Goal: Information Seeking & Learning: Learn about a topic

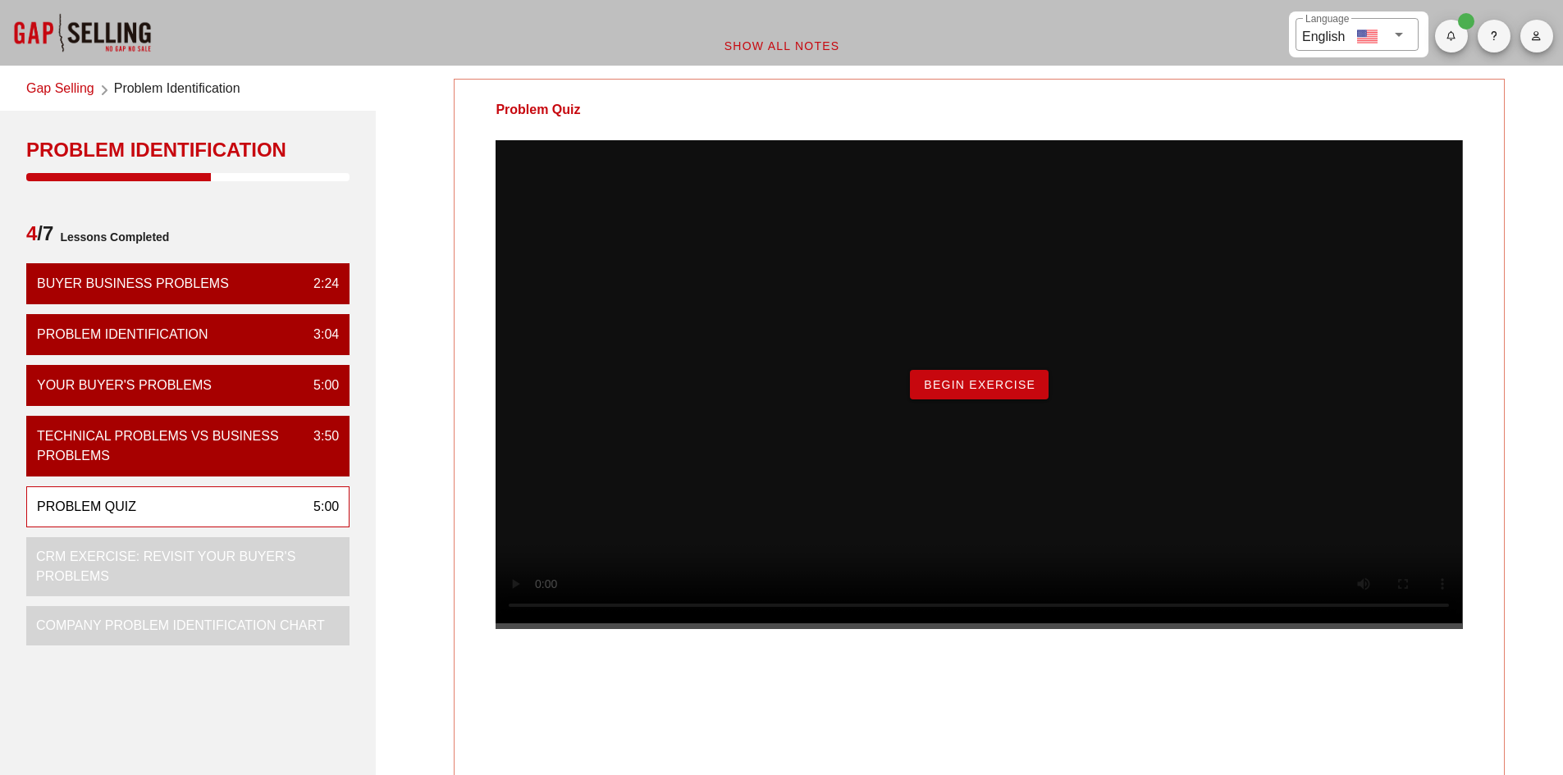
click at [1006, 400] on button "Begin Exercise" at bounding box center [979, 385] width 139 height 30
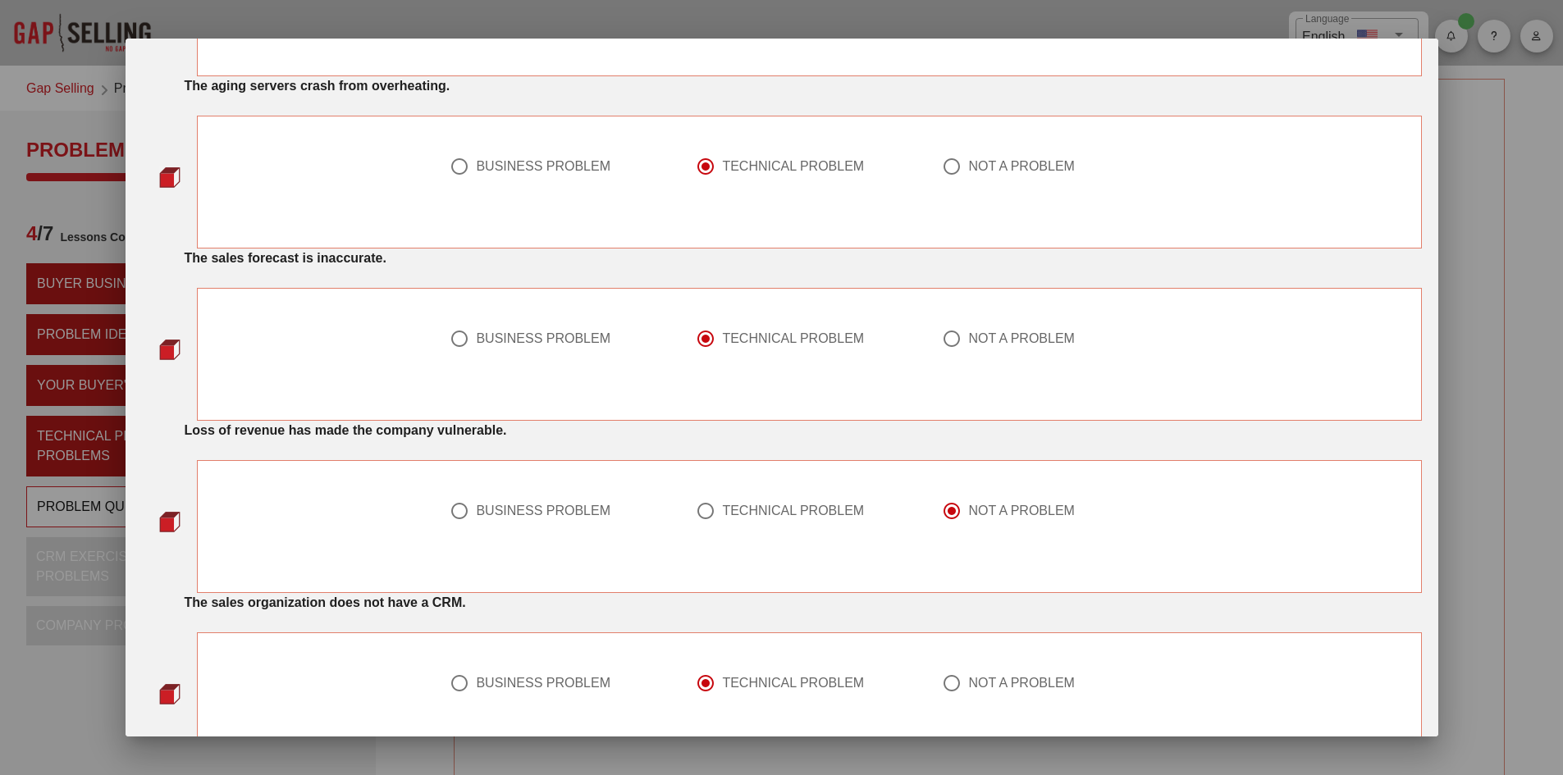
scroll to position [246, 0]
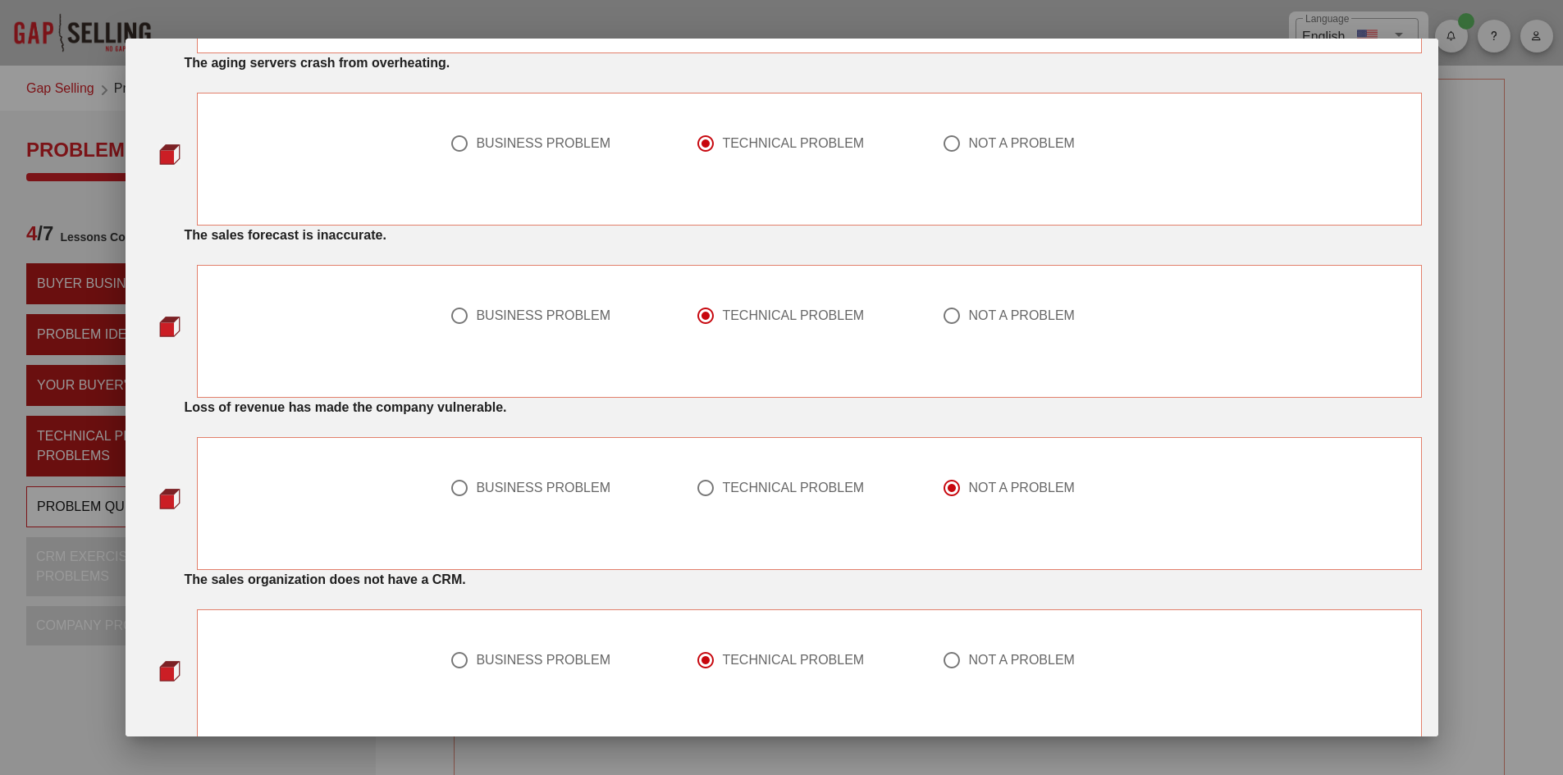
click at [596, 482] on div "BUSINESS PROBLEM" at bounding box center [543, 488] width 135 height 16
radio input "true"
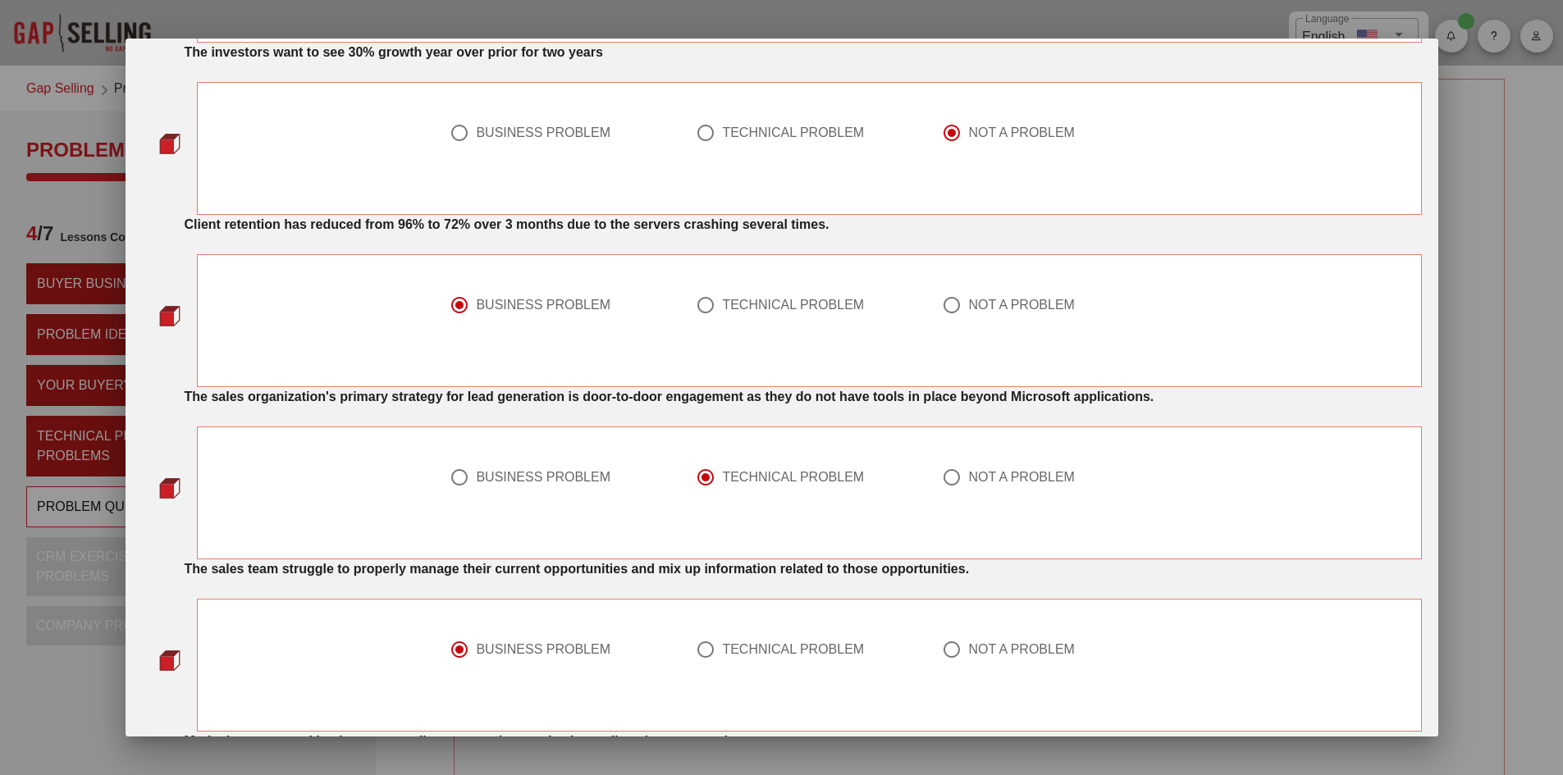
scroll to position [984, 0]
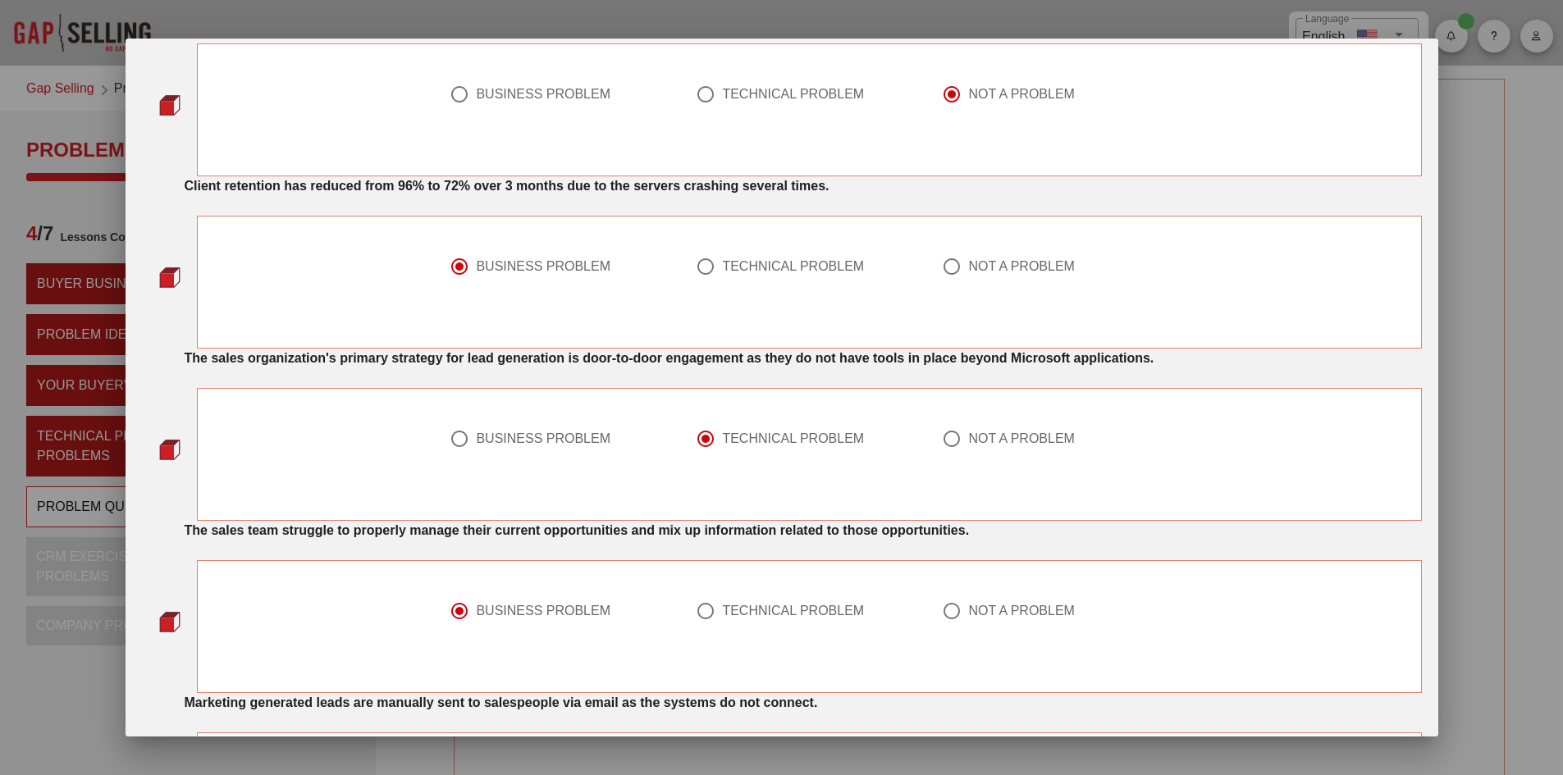
click at [978, 442] on div "NOT A PROBLEM" at bounding box center [1021, 439] width 107 height 16
radio input "false"
radio input "true"
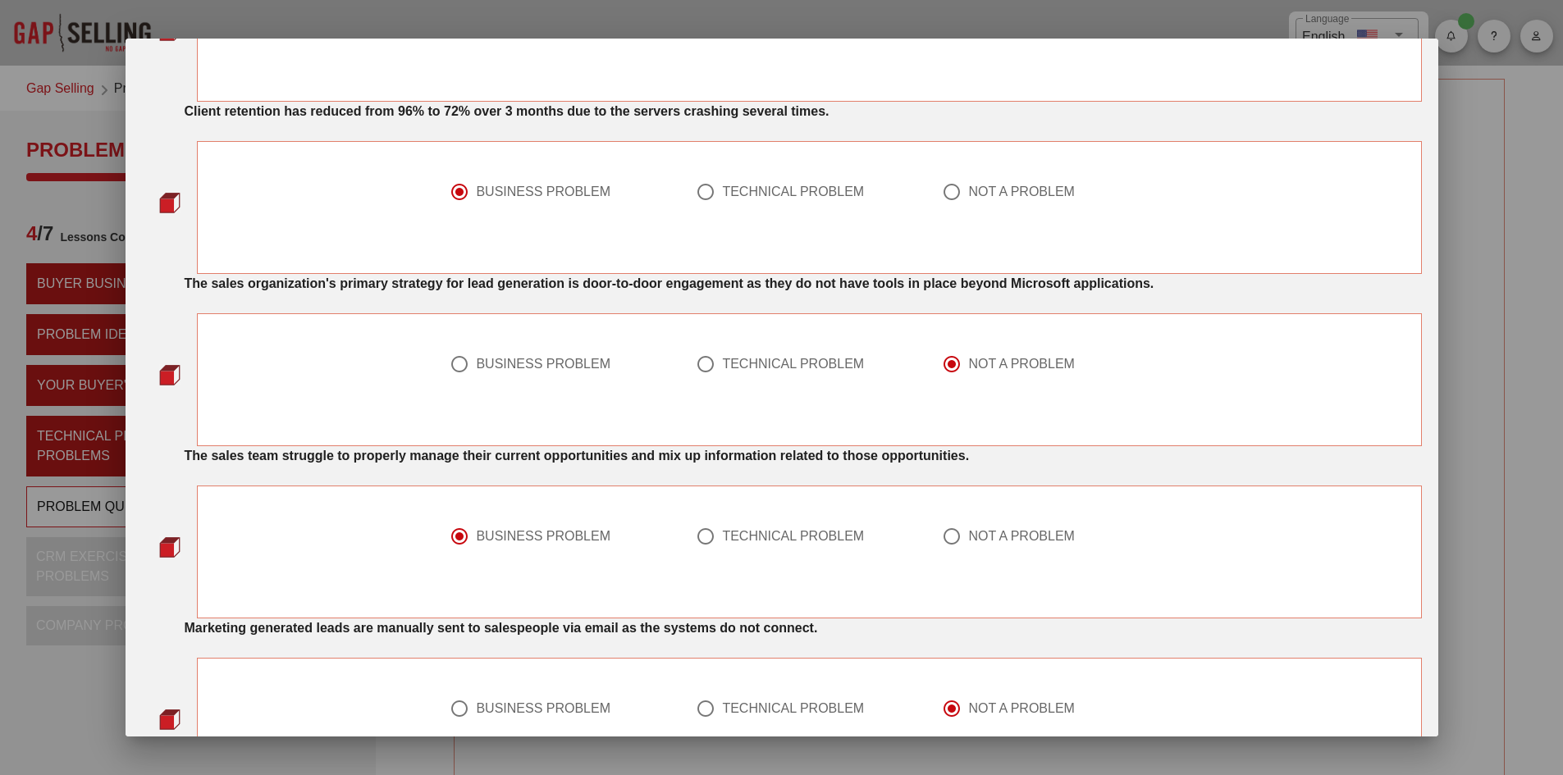
scroll to position [1149, 0]
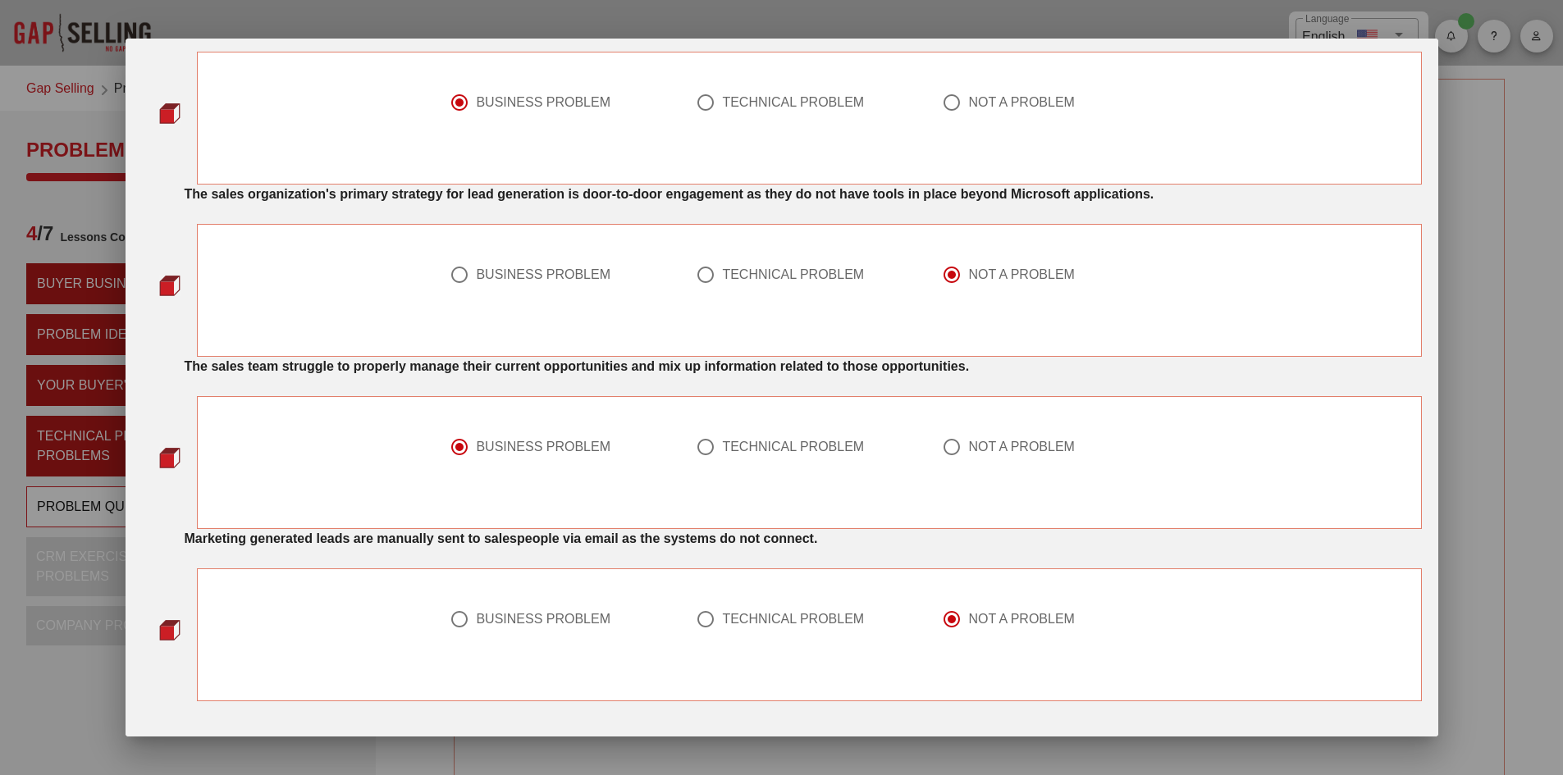
click at [812, 442] on div "TECHNICAL PROBLEM" at bounding box center [793, 447] width 142 height 16
radio input "false"
radio input "true"
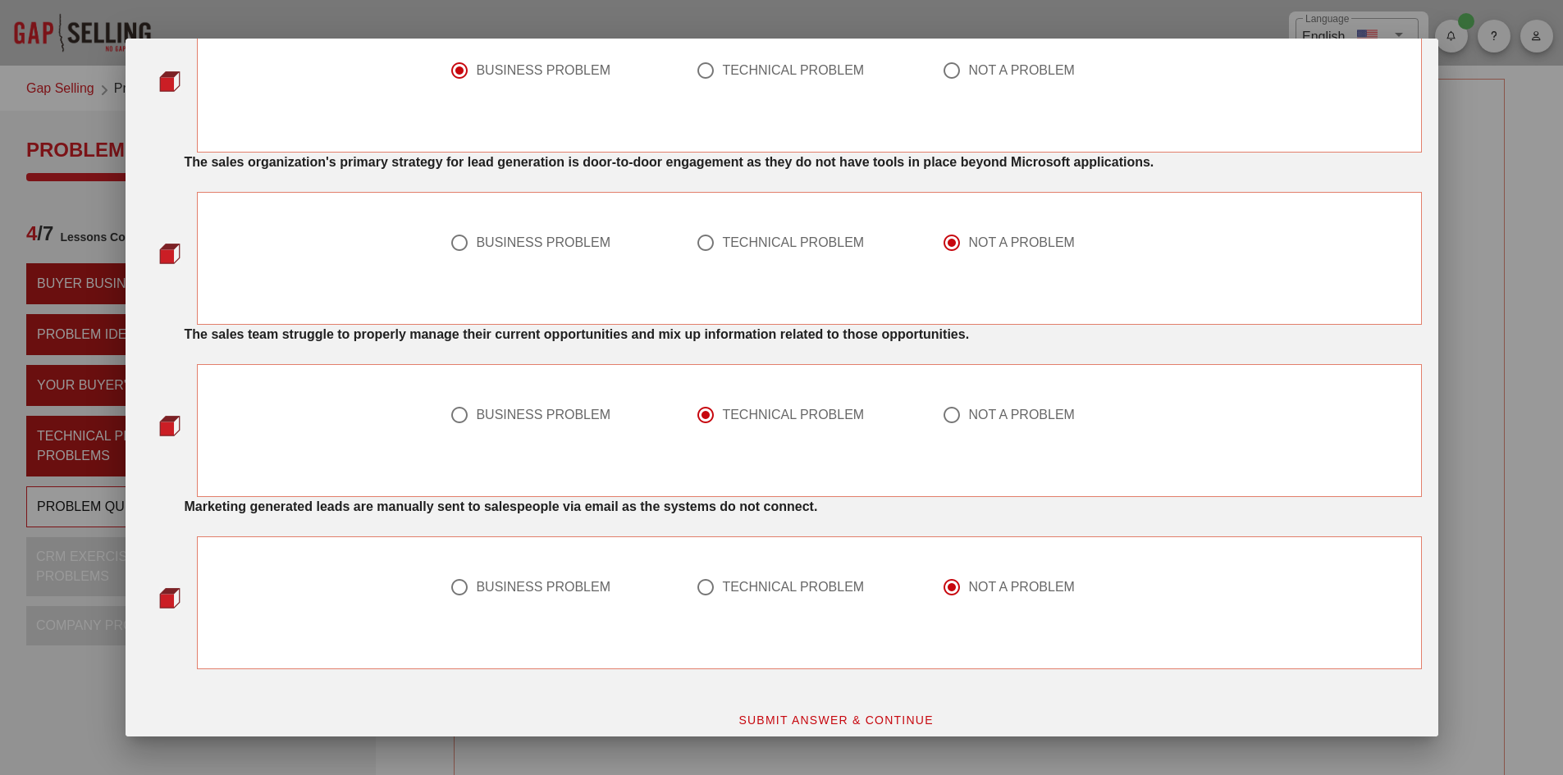
scroll to position [1195, 0]
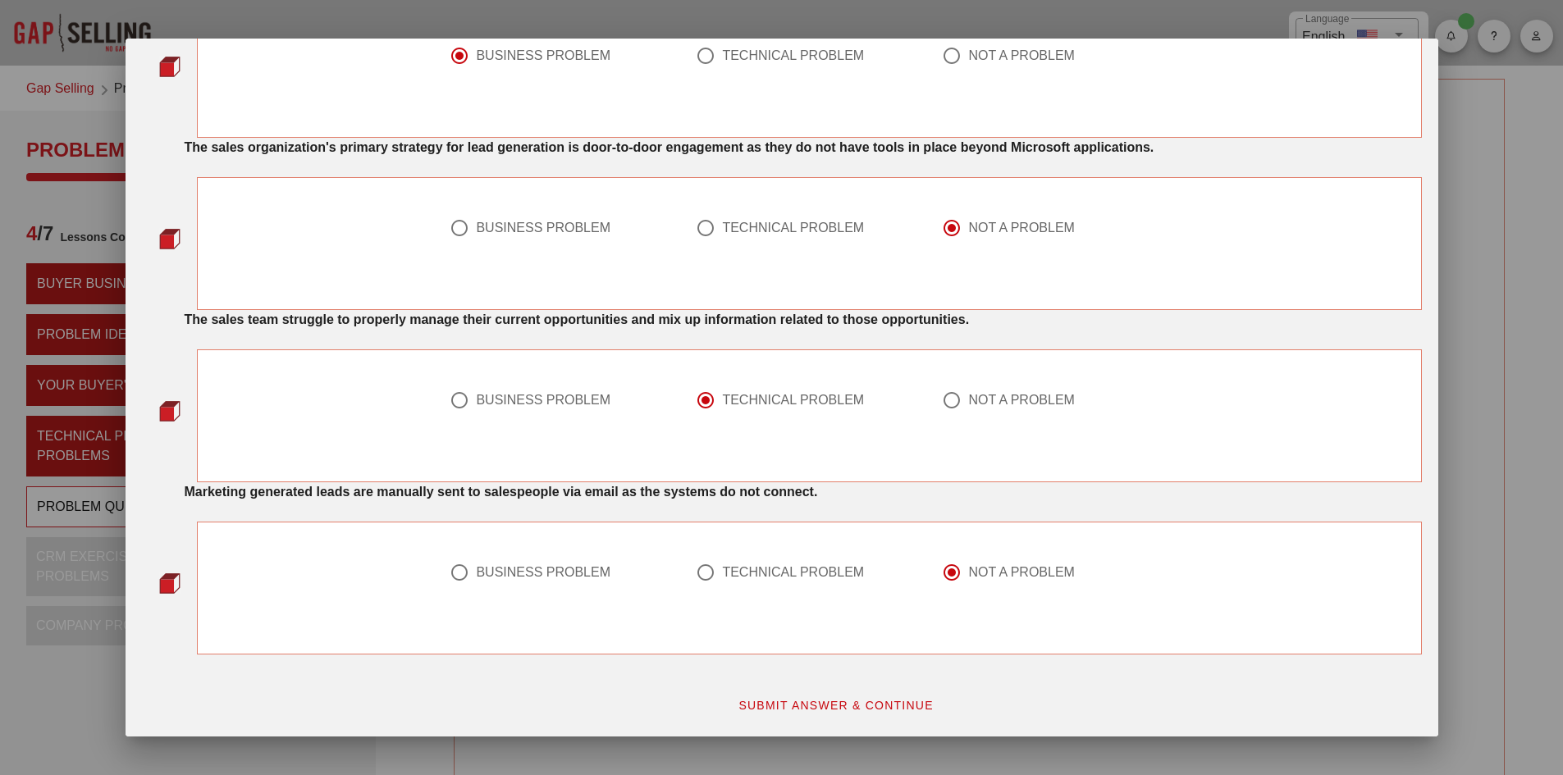
click at [810, 574] on div "TECHNICAL PROBLEM" at bounding box center [793, 572] width 142 height 16
radio input "true"
click at [829, 711] on span "SUBMIT ANSWER & CONTINUE" at bounding box center [836, 705] width 196 height 13
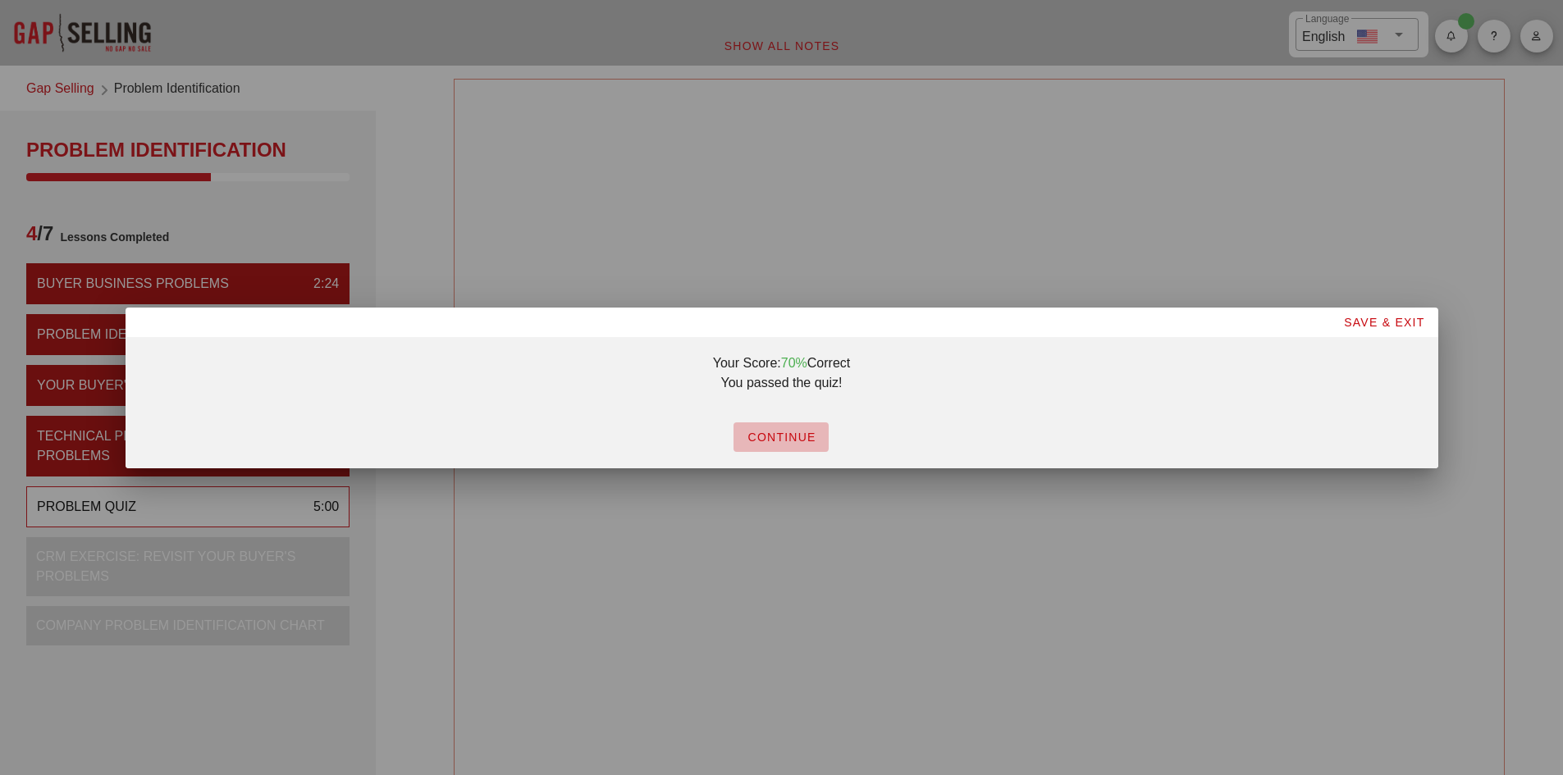
click at [804, 433] on span "CONTINUE" at bounding box center [781, 437] width 69 height 13
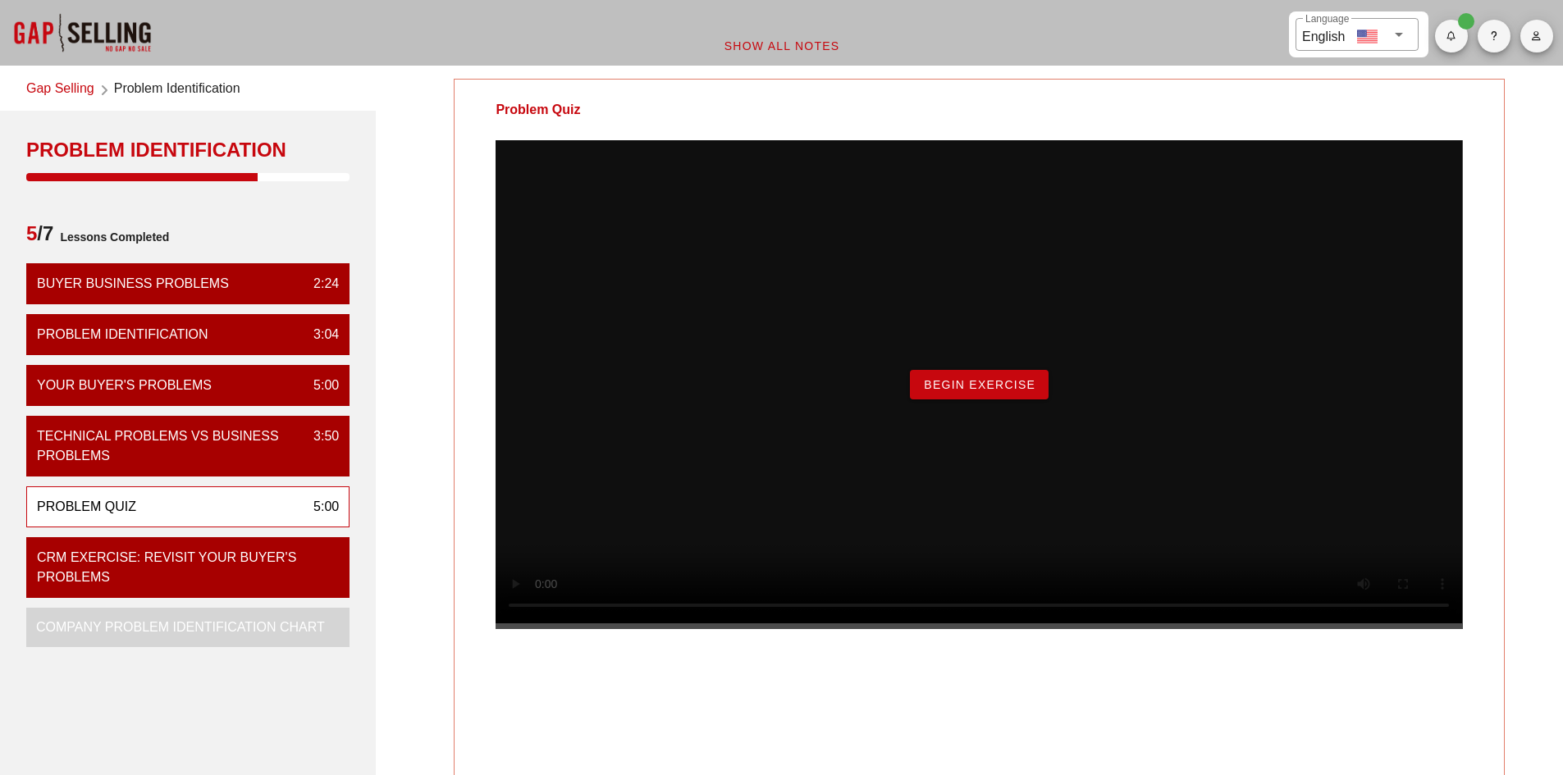
click at [925, 400] on button "Begin Exercise" at bounding box center [979, 385] width 139 height 30
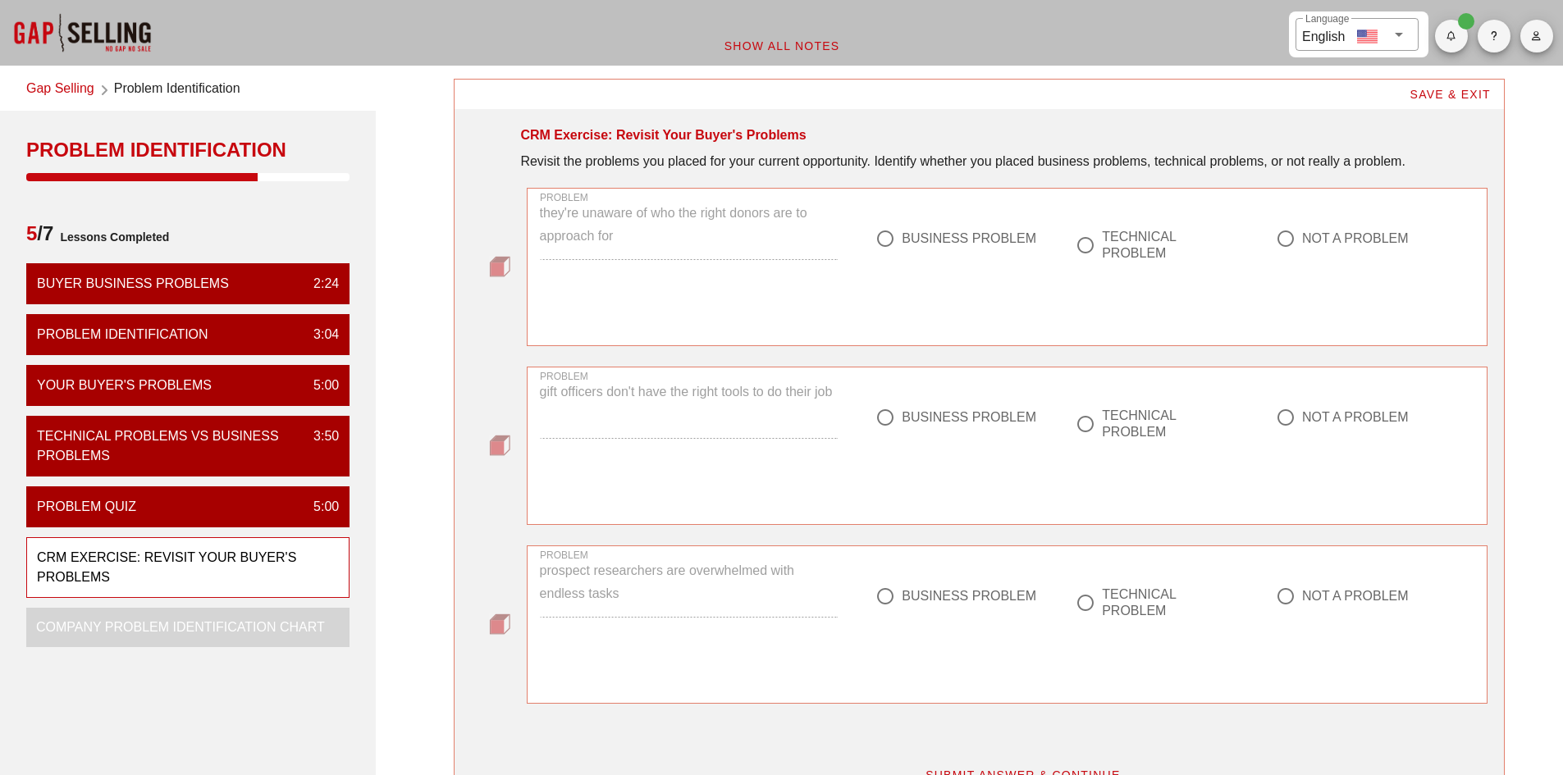
click at [1144, 244] on div "TECHNICAL PROBLEM" at bounding box center [1172, 245] width 141 height 33
radio input "true"
click at [1093, 423] on div at bounding box center [1085, 424] width 28 height 28
radio input "true"
click at [1107, 594] on div "TECHNICAL PROBLEM" at bounding box center [1172, 603] width 141 height 33
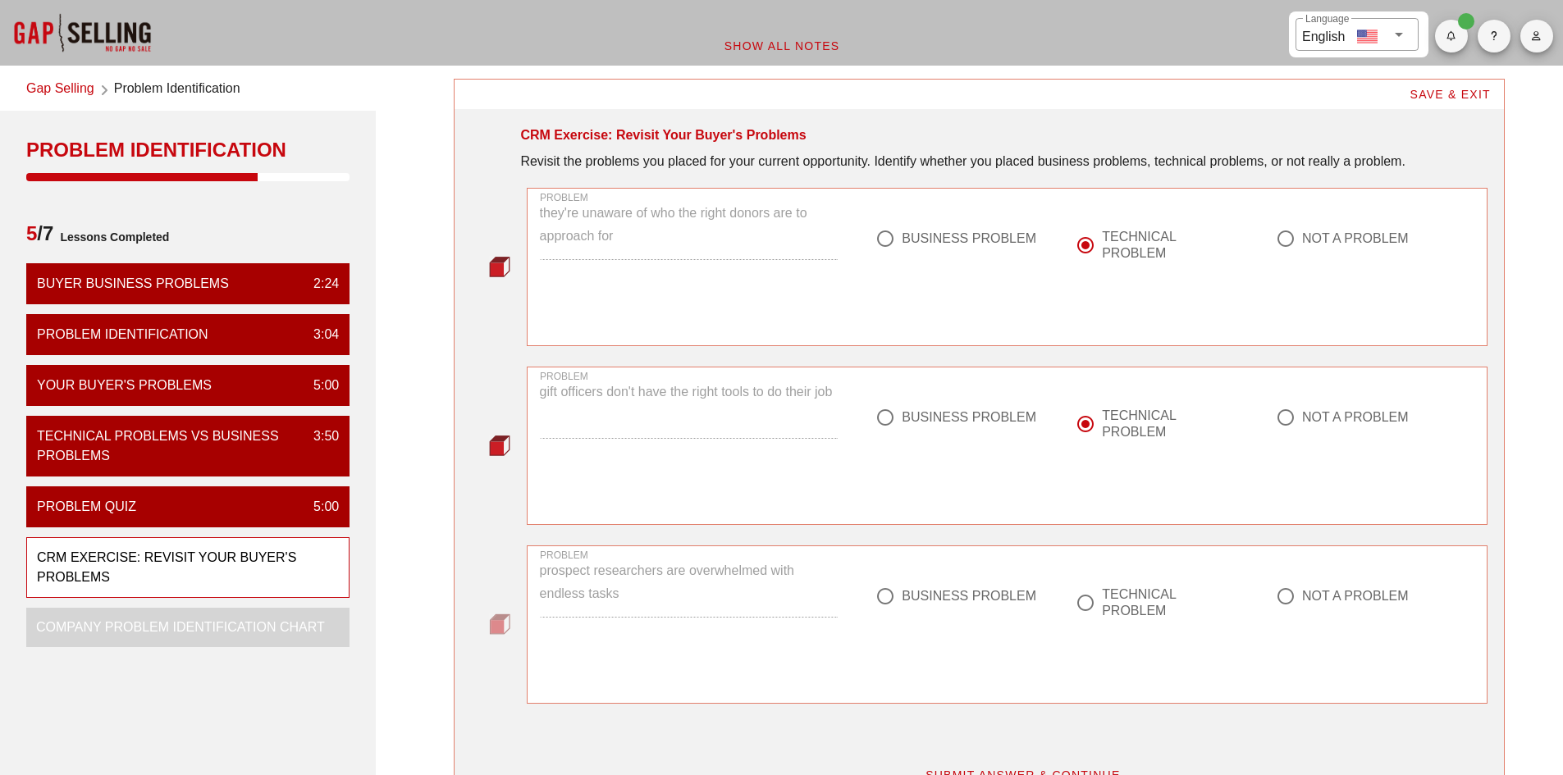
radio input "true"
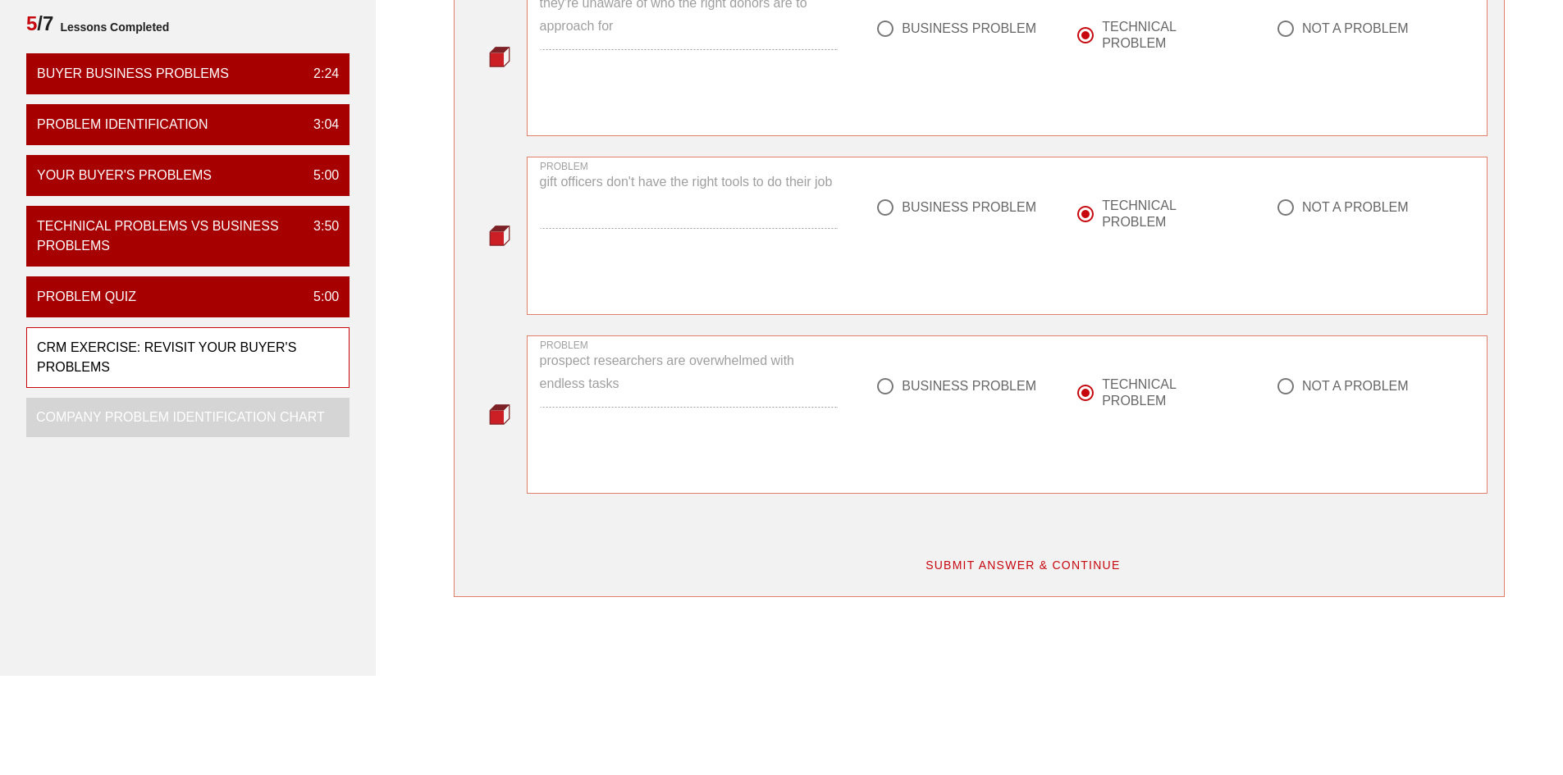
scroll to position [328, 0]
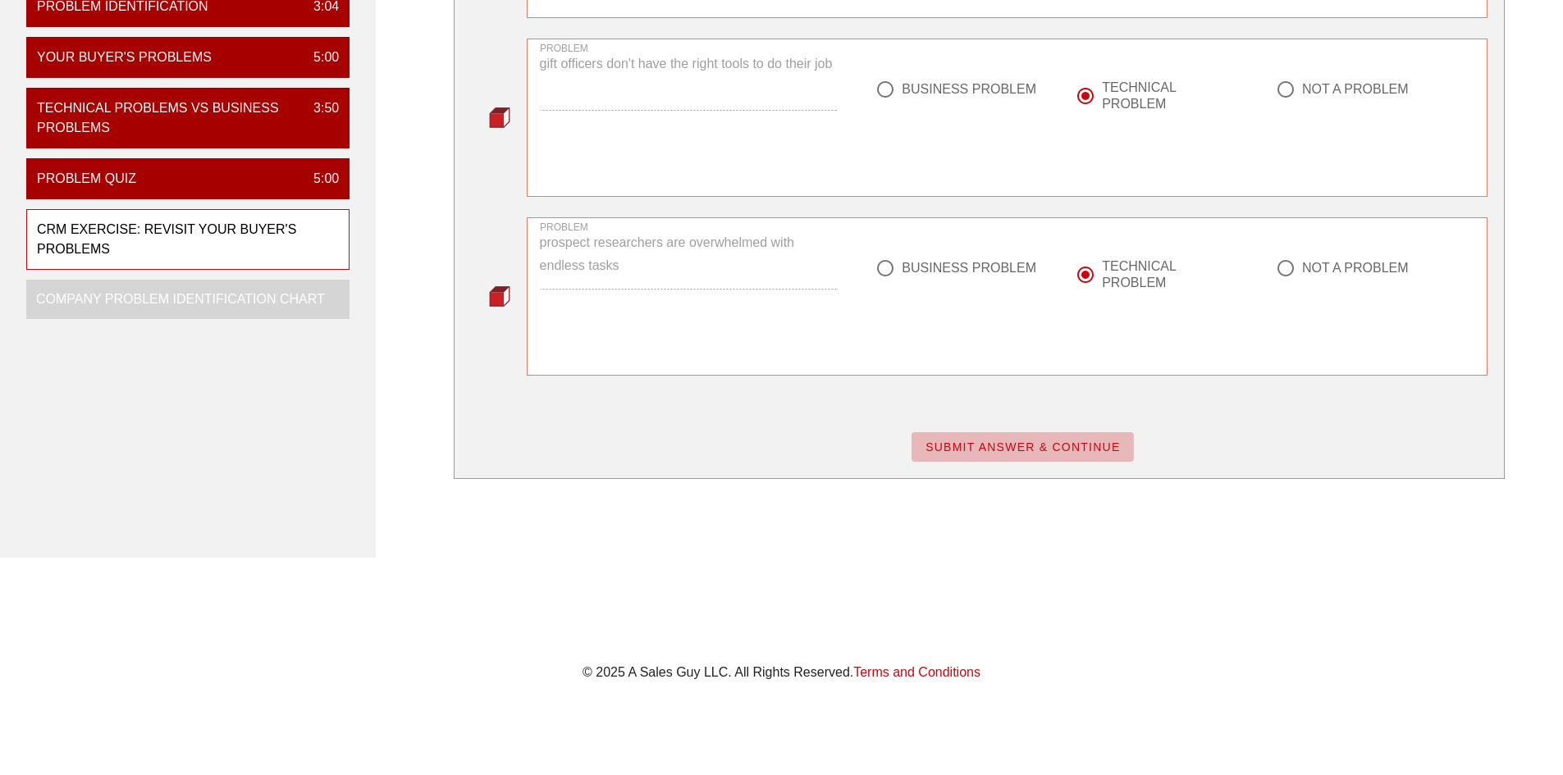
click at [1062, 443] on span "SUBMIT ANSWER & CONTINUE" at bounding box center [1023, 447] width 196 height 13
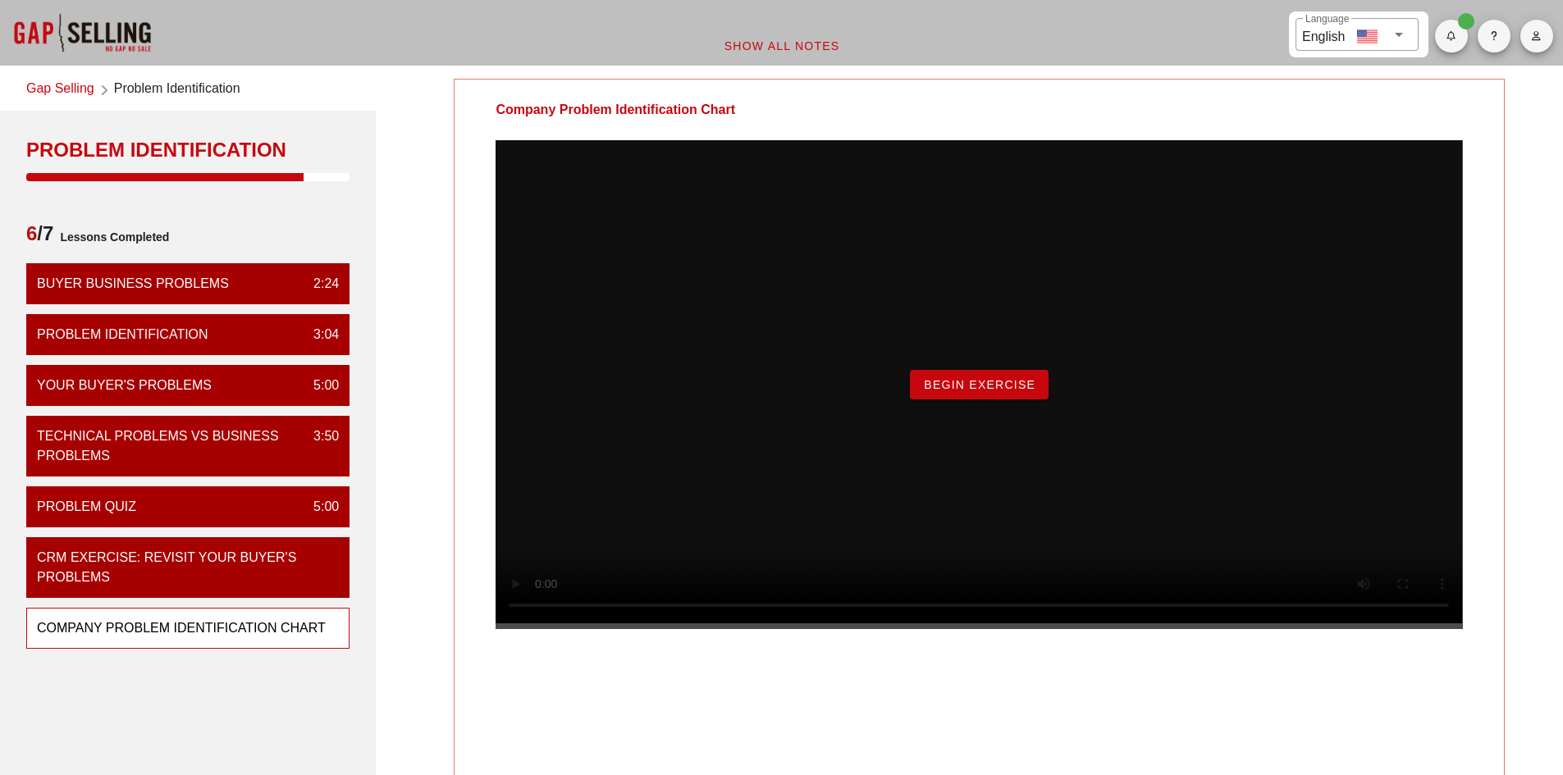
click at [956, 434] on div "Begin Exercise" at bounding box center [979, 384] width 966 height 489
click at [948, 391] on span "Begin Exercise" at bounding box center [979, 384] width 112 height 13
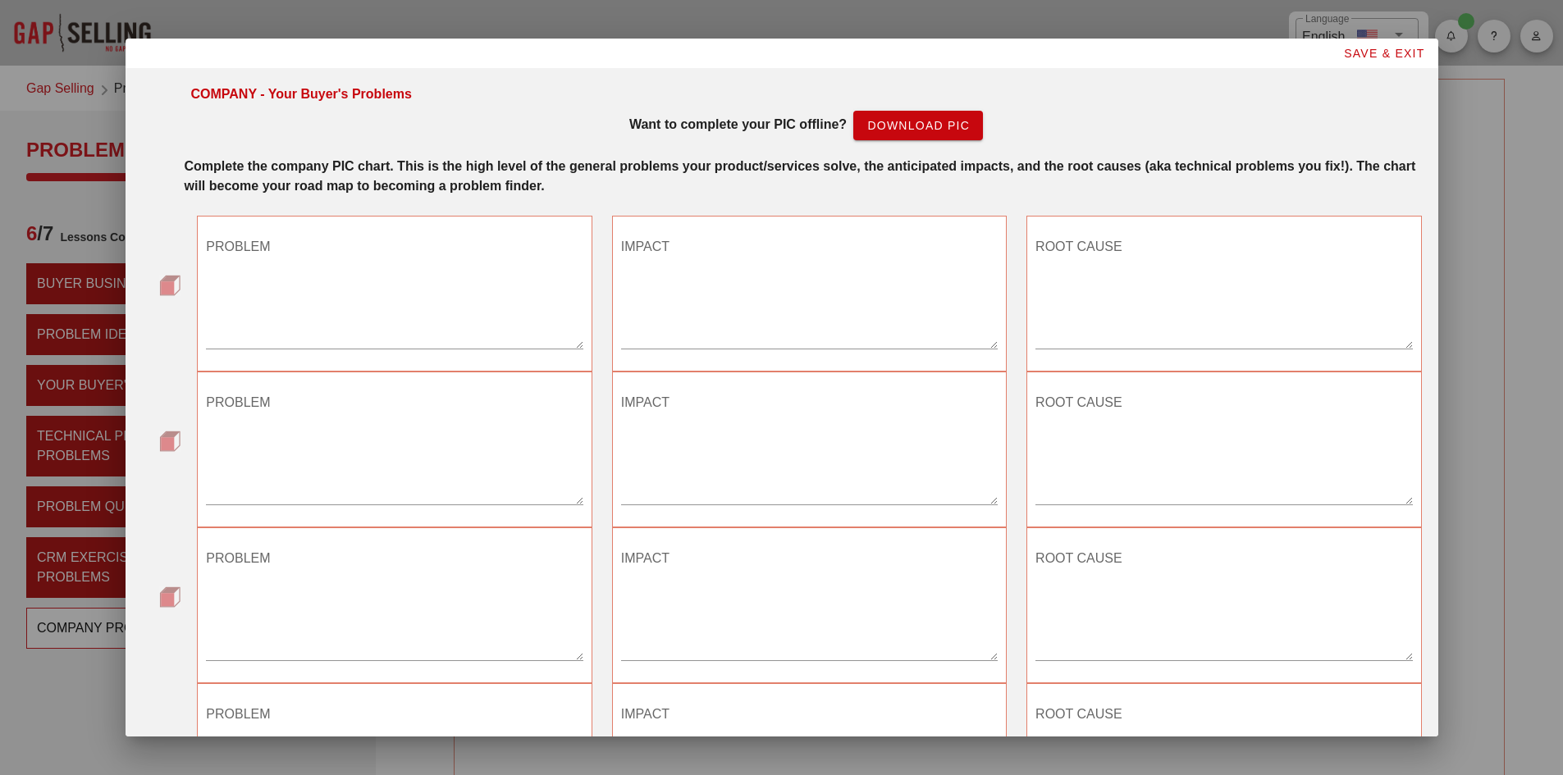
click at [391, 312] on textarea "PROBLEM" at bounding box center [394, 291] width 377 height 115
click at [411, 306] on textarea "Their fundraising is below target and not going to meet the" at bounding box center [394, 291] width 377 height 115
click at [560, 240] on textarea "Their fundraising is below target and not going to meet the" at bounding box center [394, 291] width 377 height 115
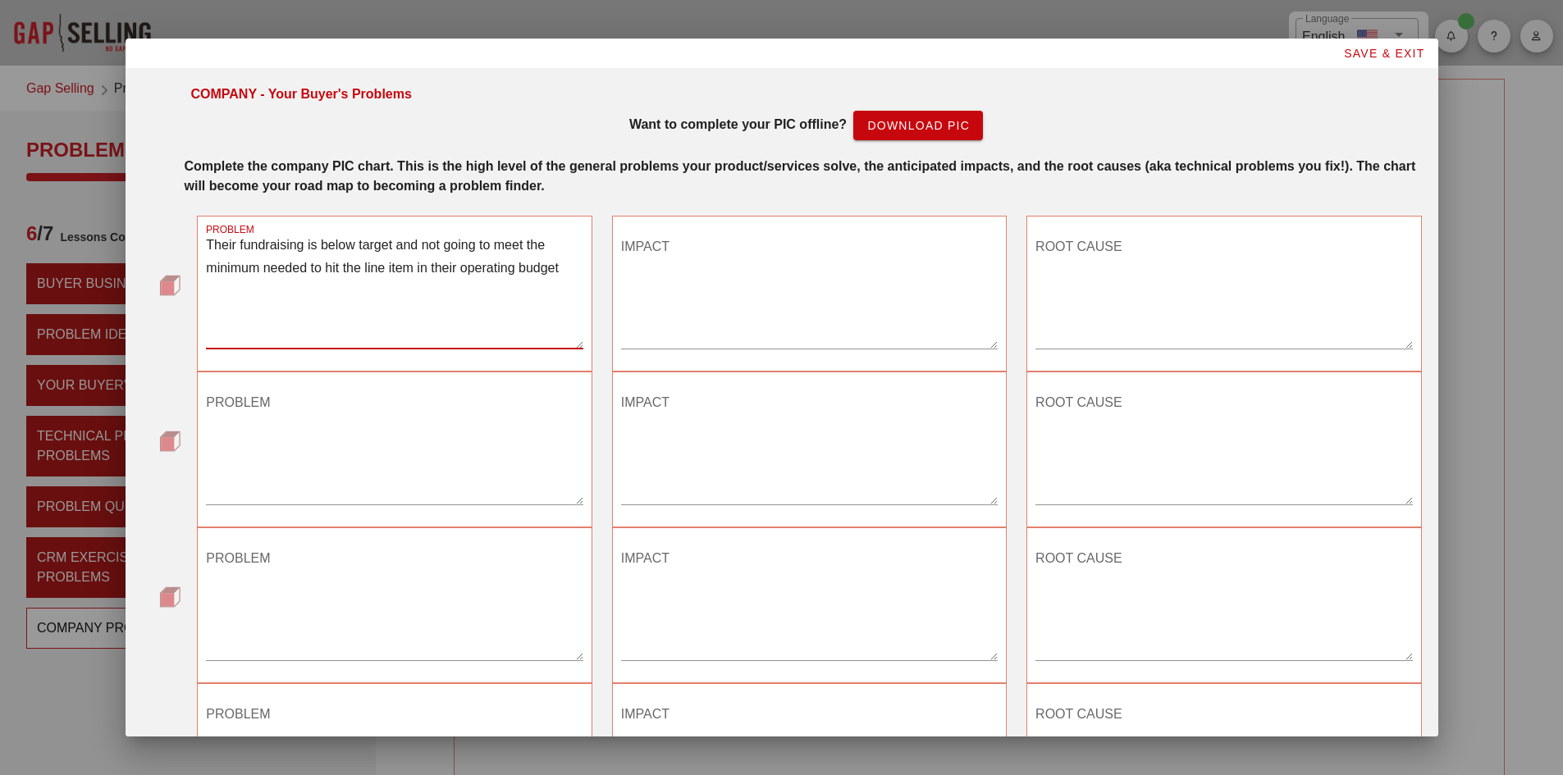
drag, startPoint x: 425, startPoint y: 244, endPoint x: 559, endPoint y: 269, distance: 136.1
click at [559, 269] on textarea "Their fundraising is below target and not going to meet the minimum needed to h…" at bounding box center [394, 291] width 377 height 115
drag, startPoint x: 393, startPoint y: 242, endPoint x: 450, endPoint y: 253, distance: 57.6
click at [450, 253] on textarea "Their fundraising is below target and" at bounding box center [394, 291] width 377 height 115
type textarea "Their fundraising is below target"
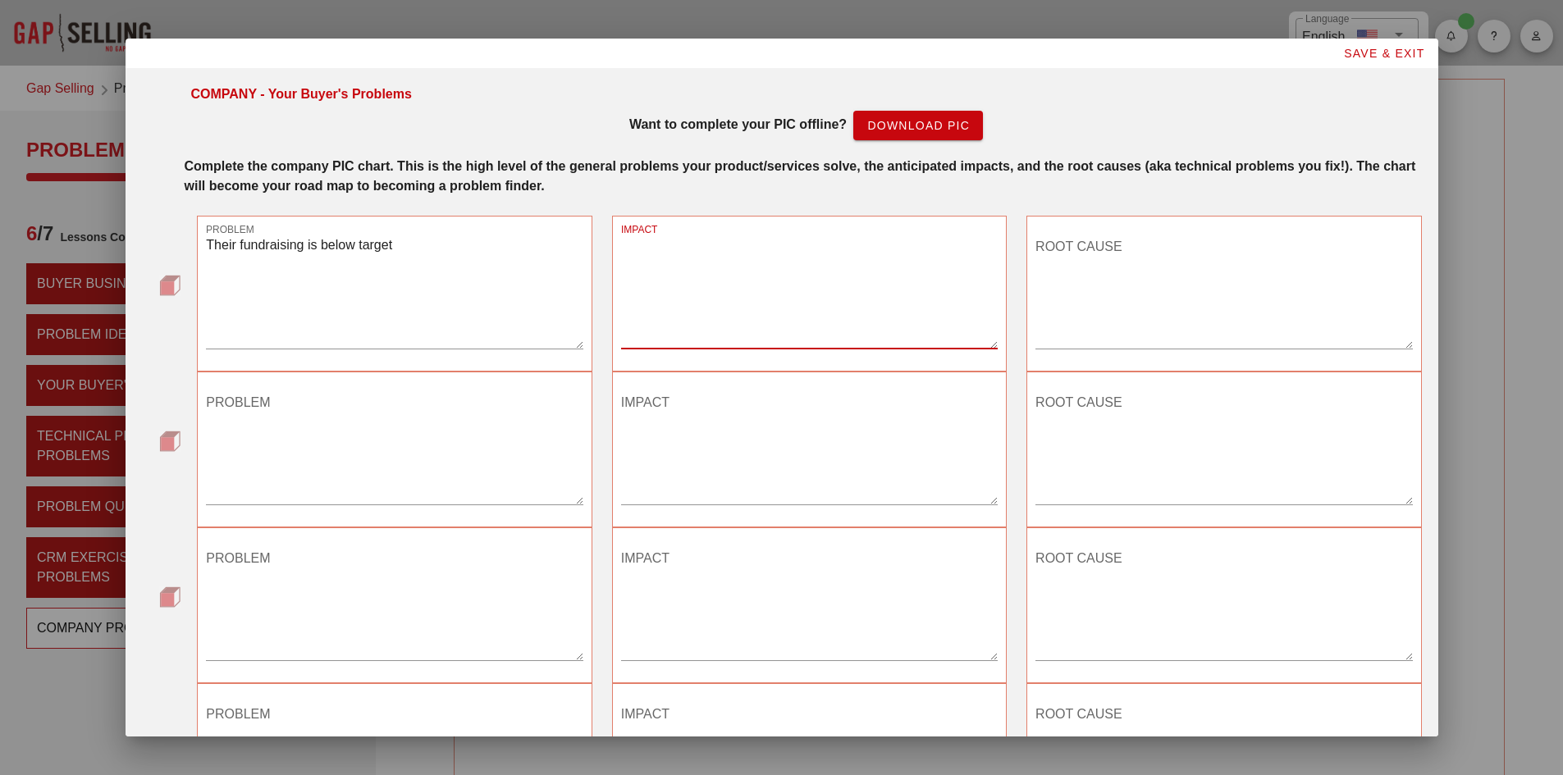
type textarea "v"
paste textarea "not going to meet the minimum needed to hit the line item in their operating bu…"
type textarea "not going to meet the minimum needed to hit the line item in their operating bu…"
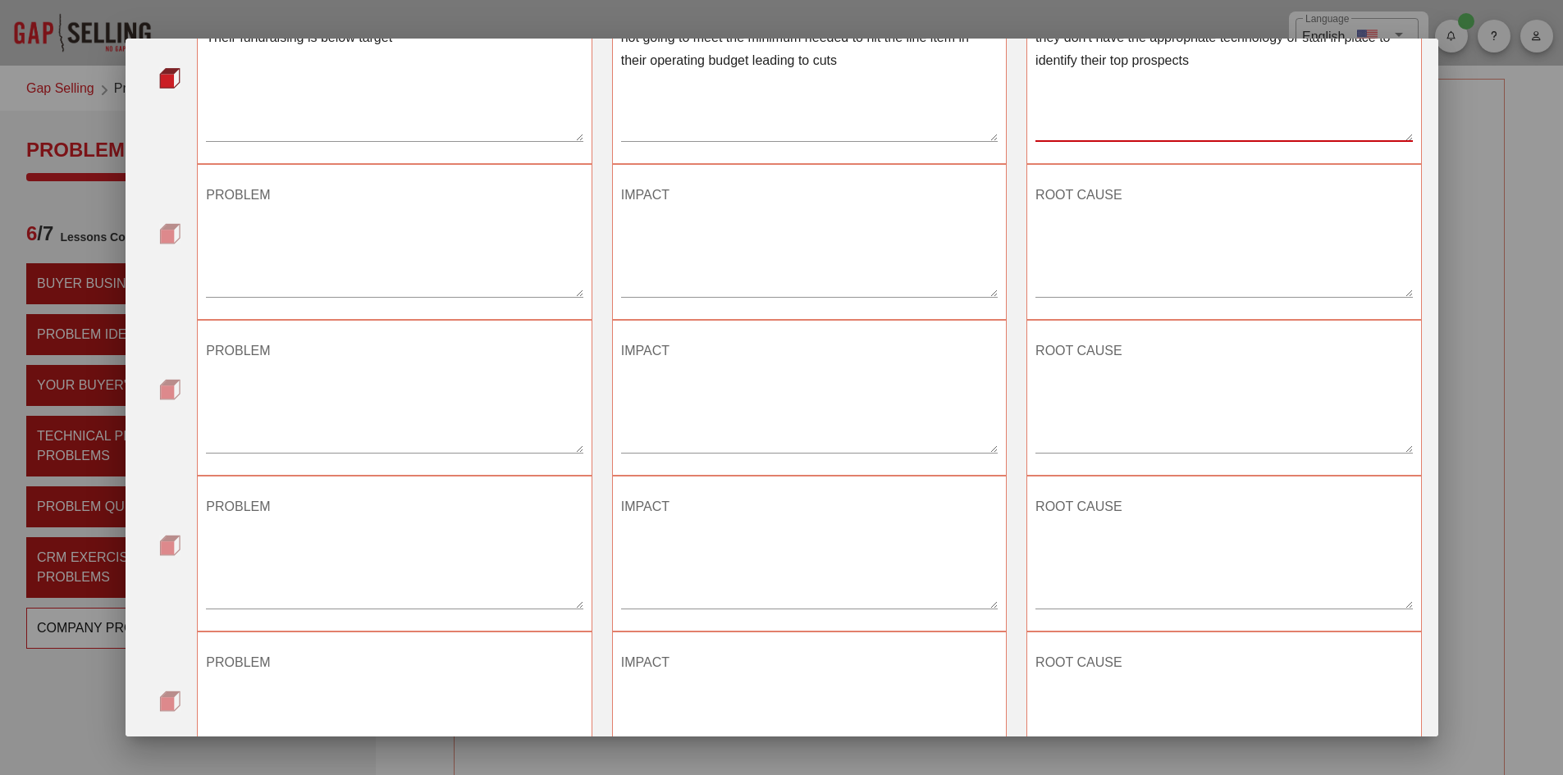
scroll to position [340, 0]
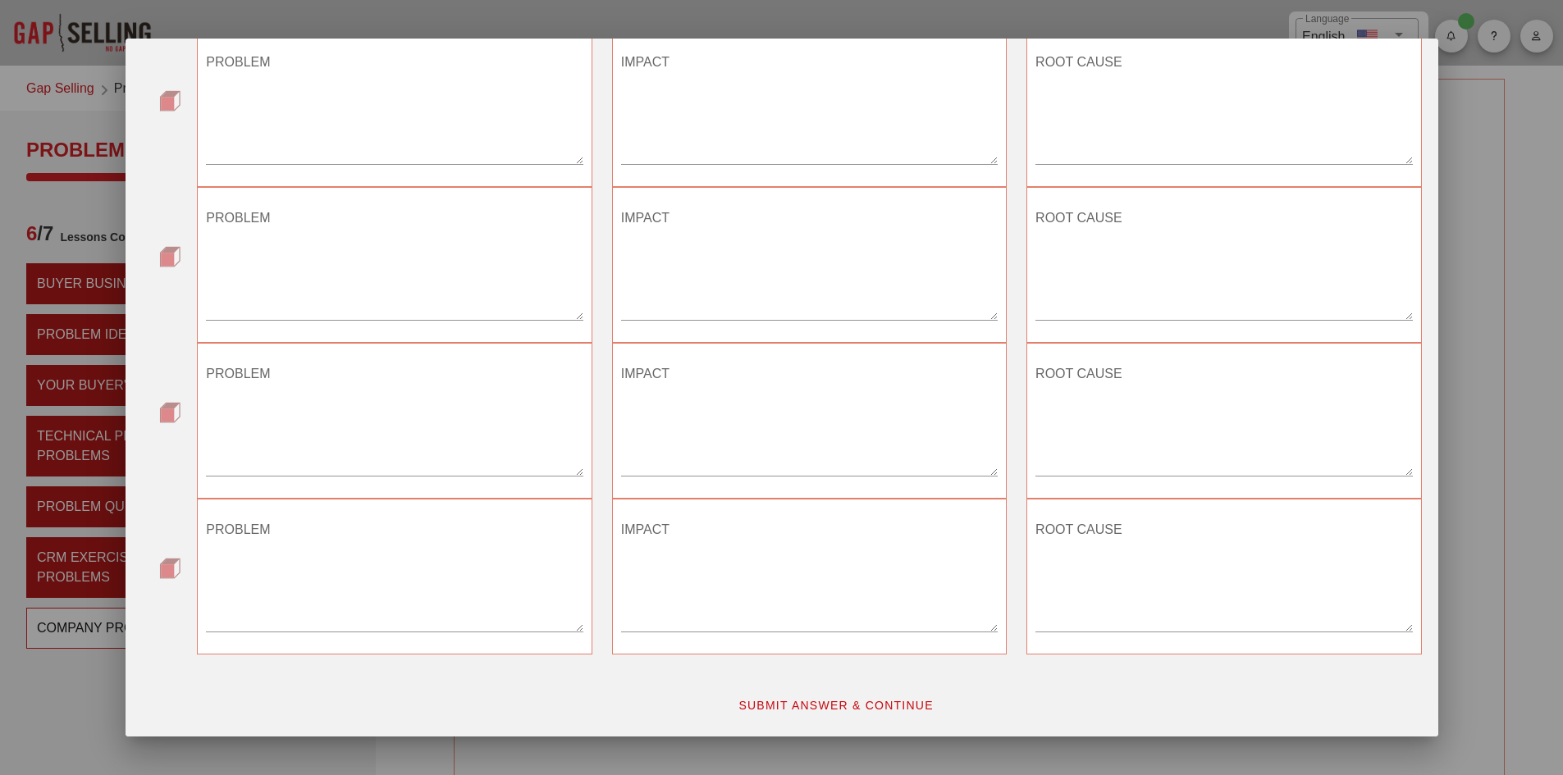
type textarea "they don't have the appropriate technology or staff in place to identify their …"
click at [845, 703] on span "SUBMIT ANSWER & CONTINUE" at bounding box center [836, 705] width 196 height 13
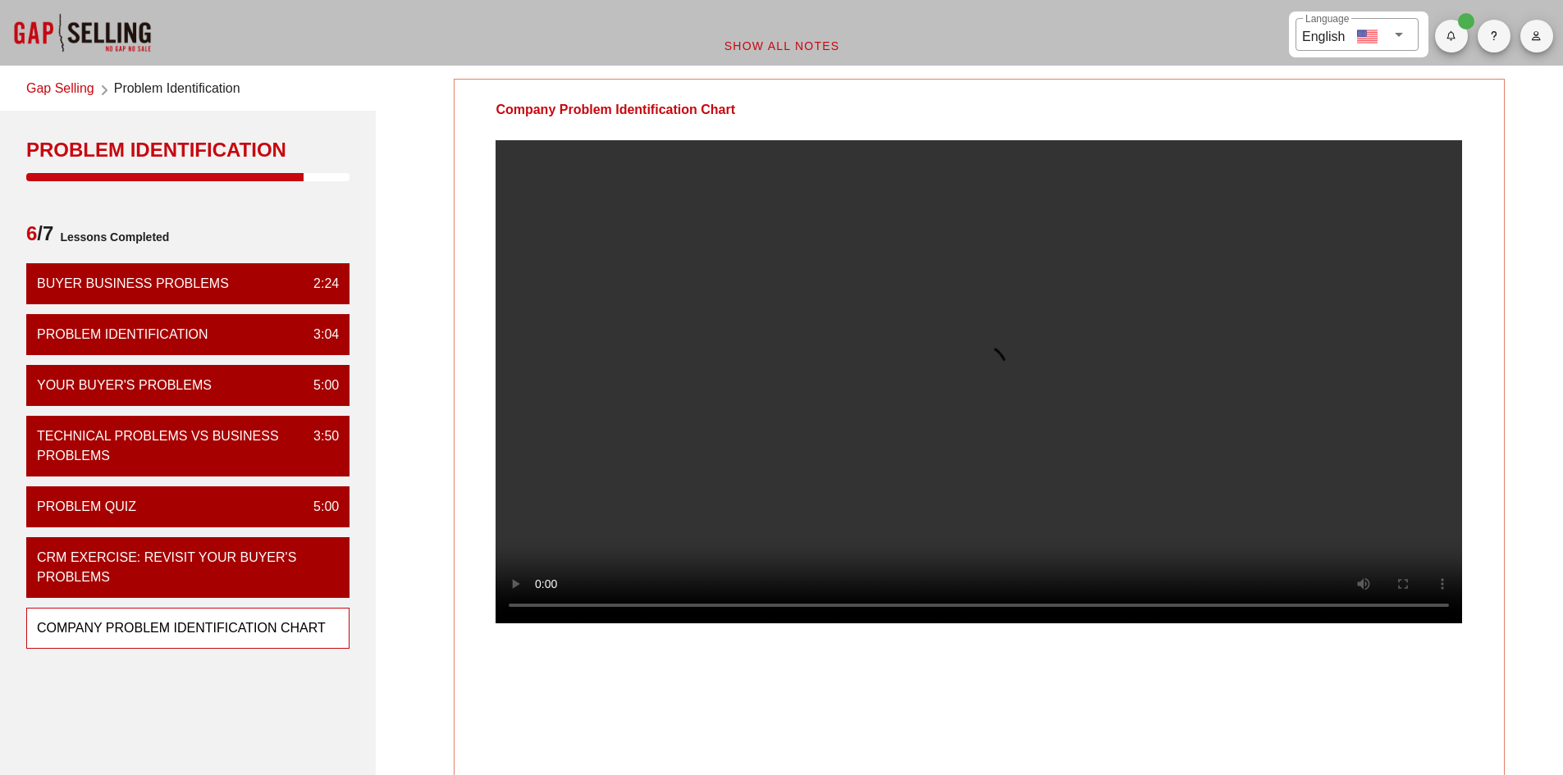
scroll to position [0, 0]
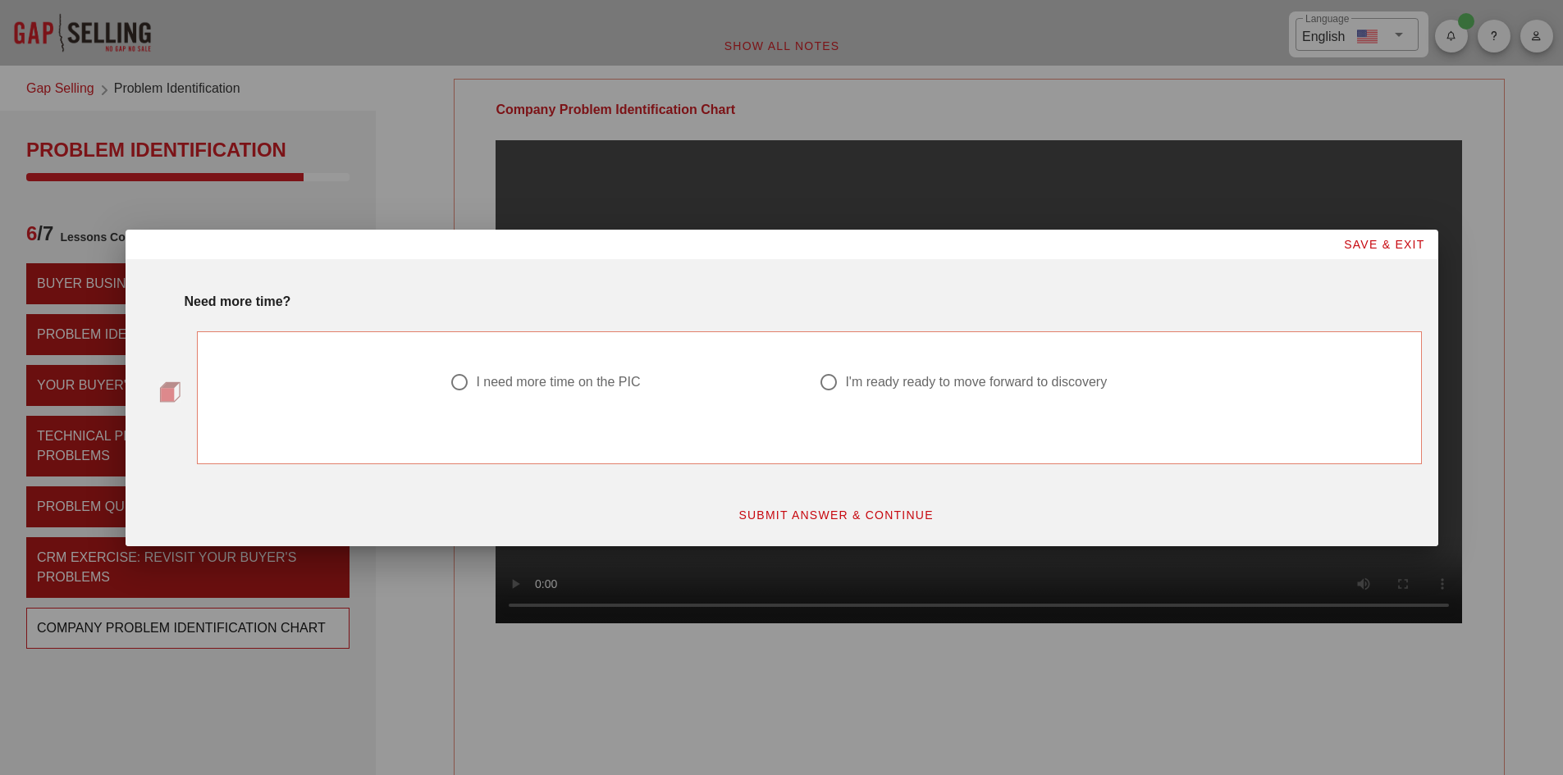
click at [1003, 382] on div "I'm ready ready to move forward to discovery" at bounding box center [976, 382] width 262 height 16
radio input "true"
click at [877, 509] on span "SUBMIT ANSWER & CONTINUE" at bounding box center [836, 515] width 196 height 13
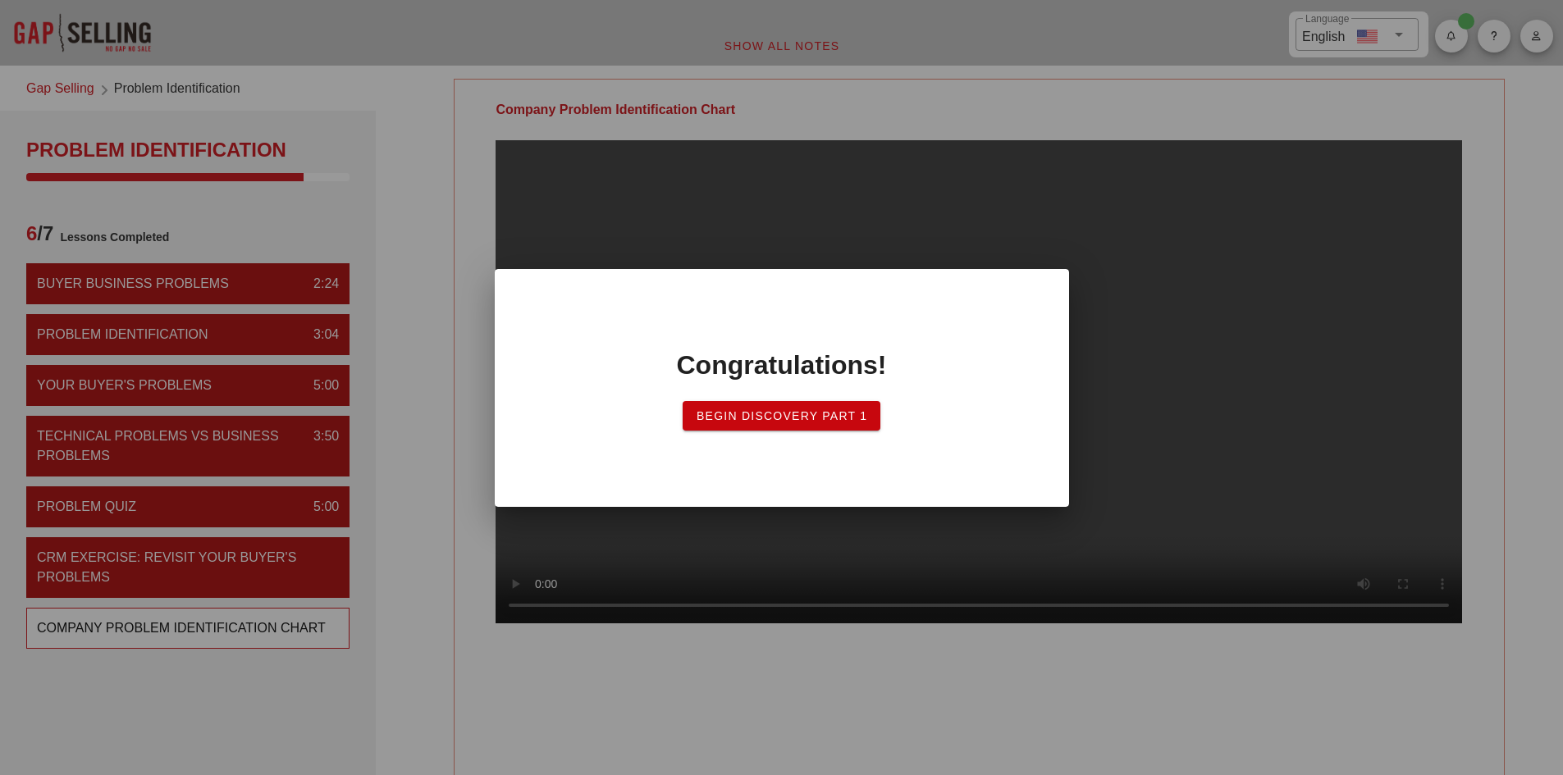
click at [833, 423] on button "Begin Discovery PART 1" at bounding box center [782, 416] width 199 height 30
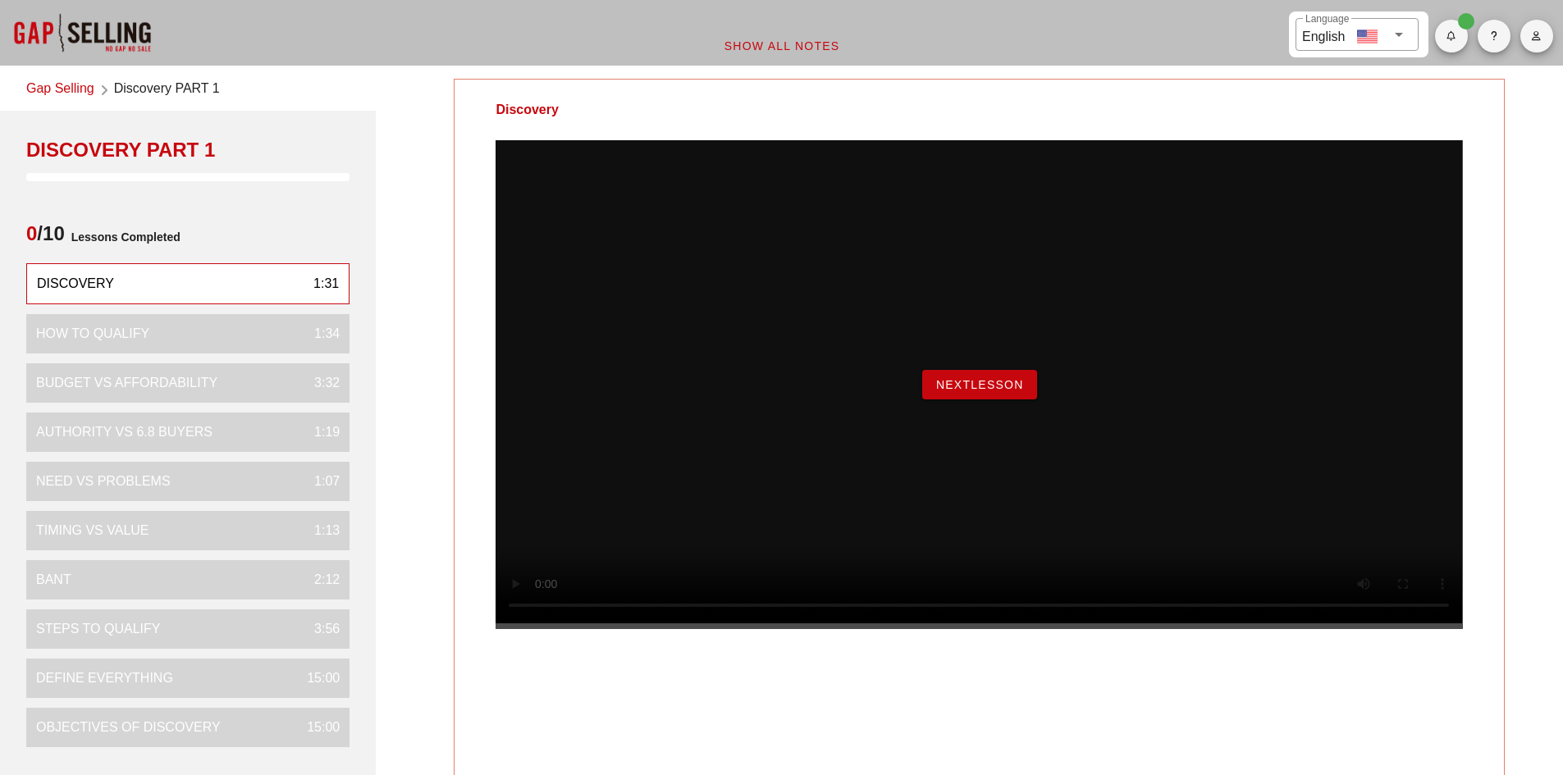
click at [984, 391] on span "NextLesson" at bounding box center [979, 384] width 89 height 13
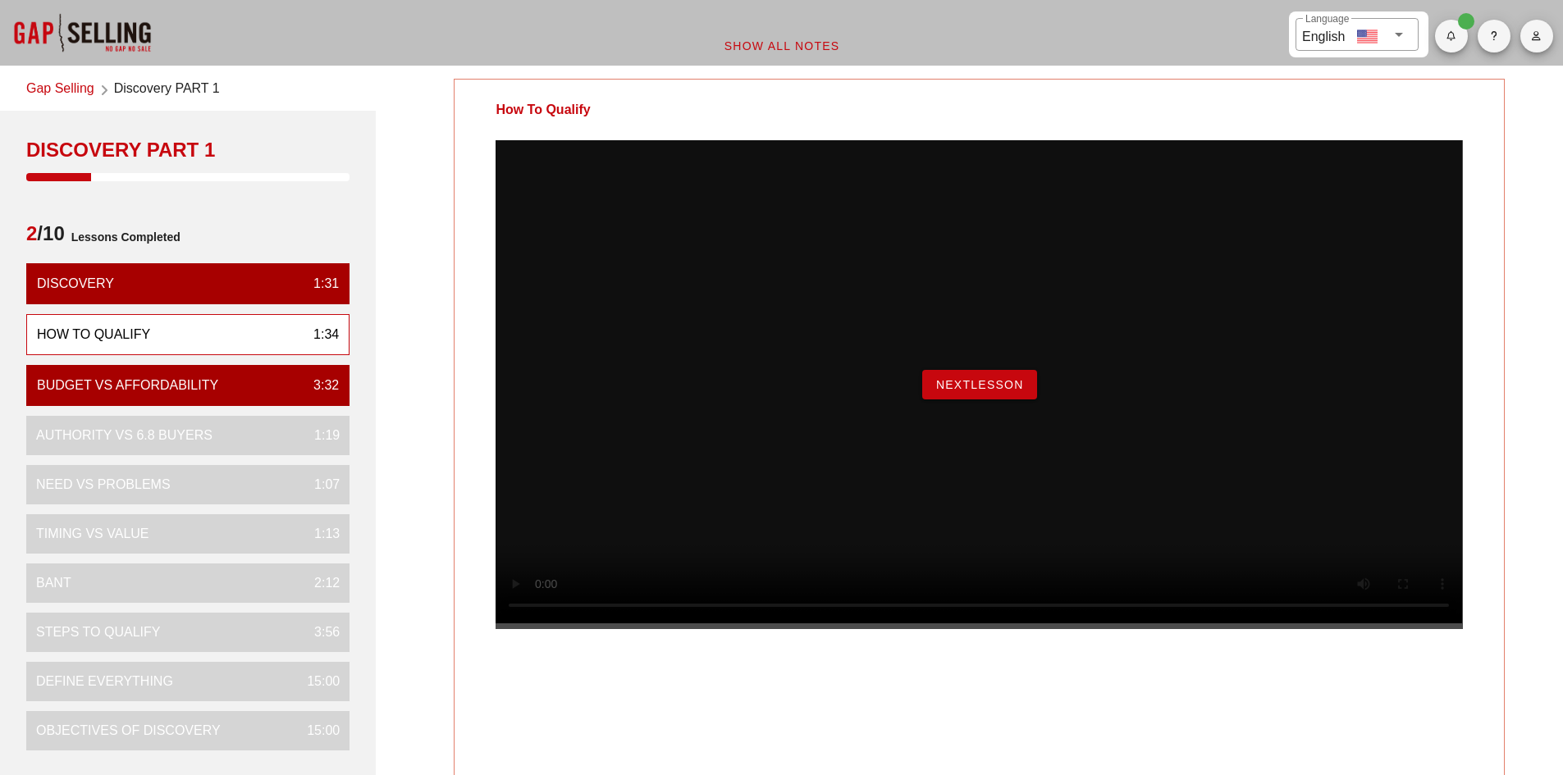
click at [525, 629] on div "NextLesson" at bounding box center [979, 384] width 966 height 489
click at [275, 331] on div "How To Qualify 1:34" at bounding box center [187, 334] width 323 height 41
click at [572, 629] on div "NextLesson" at bounding box center [979, 384] width 966 height 489
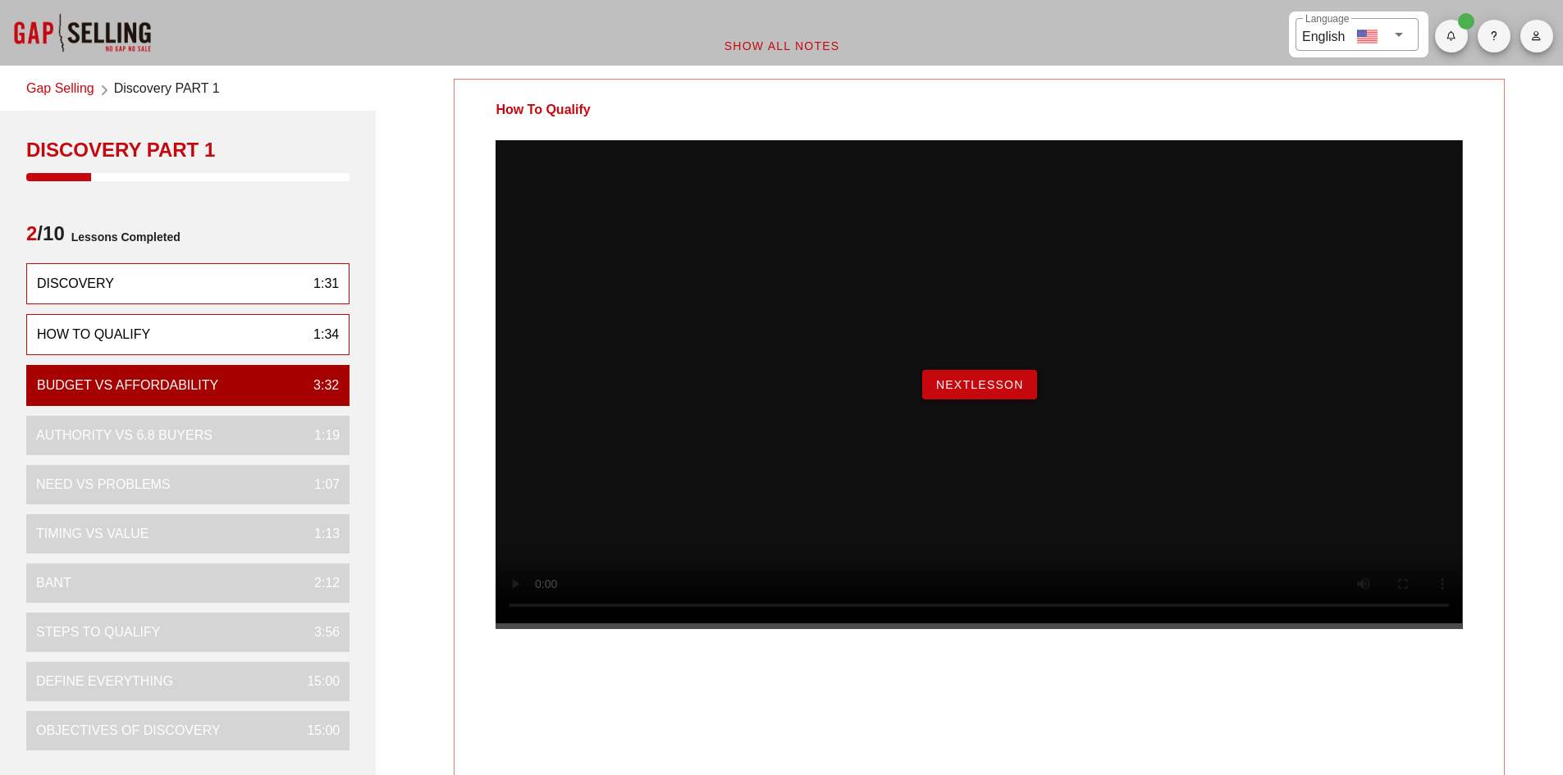
click at [244, 281] on div "Discovery 1:31" at bounding box center [187, 283] width 323 height 41
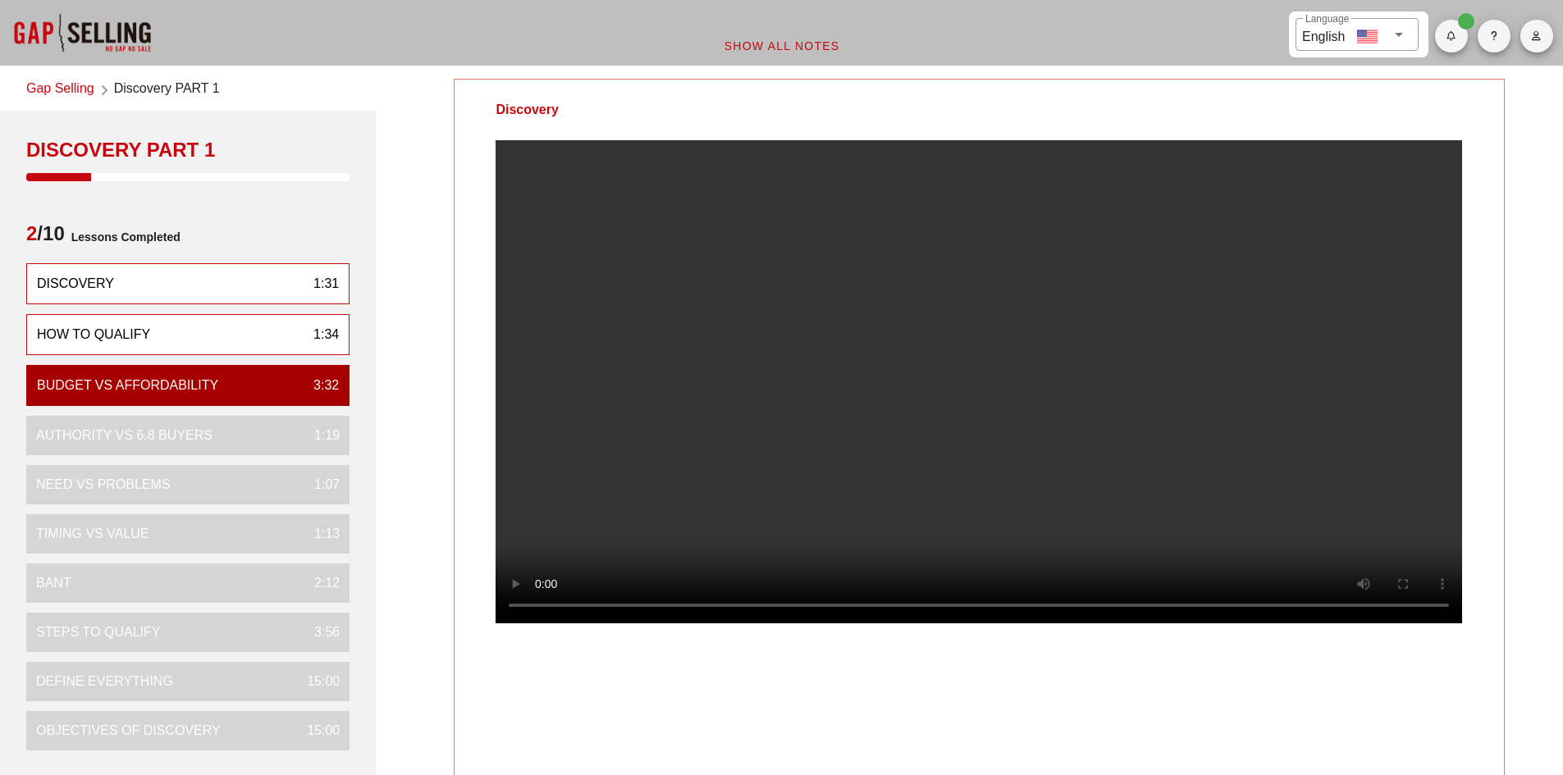
click at [231, 340] on div "How To Qualify 1:34" at bounding box center [187, 334] width 323 height 41
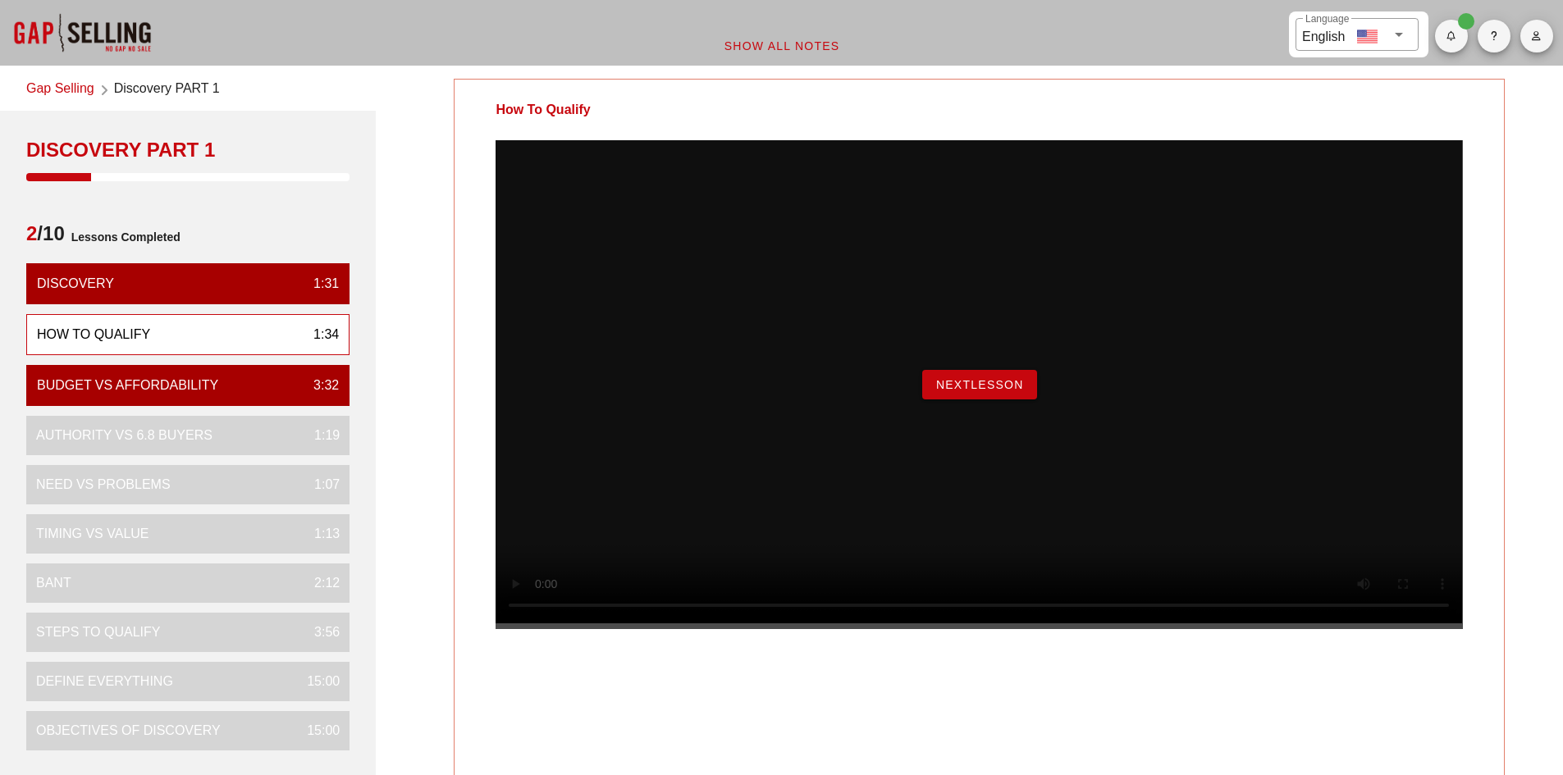
click at [975, 391] on span "NextLesson" at bounding box center [979, 384] width 89 height 13
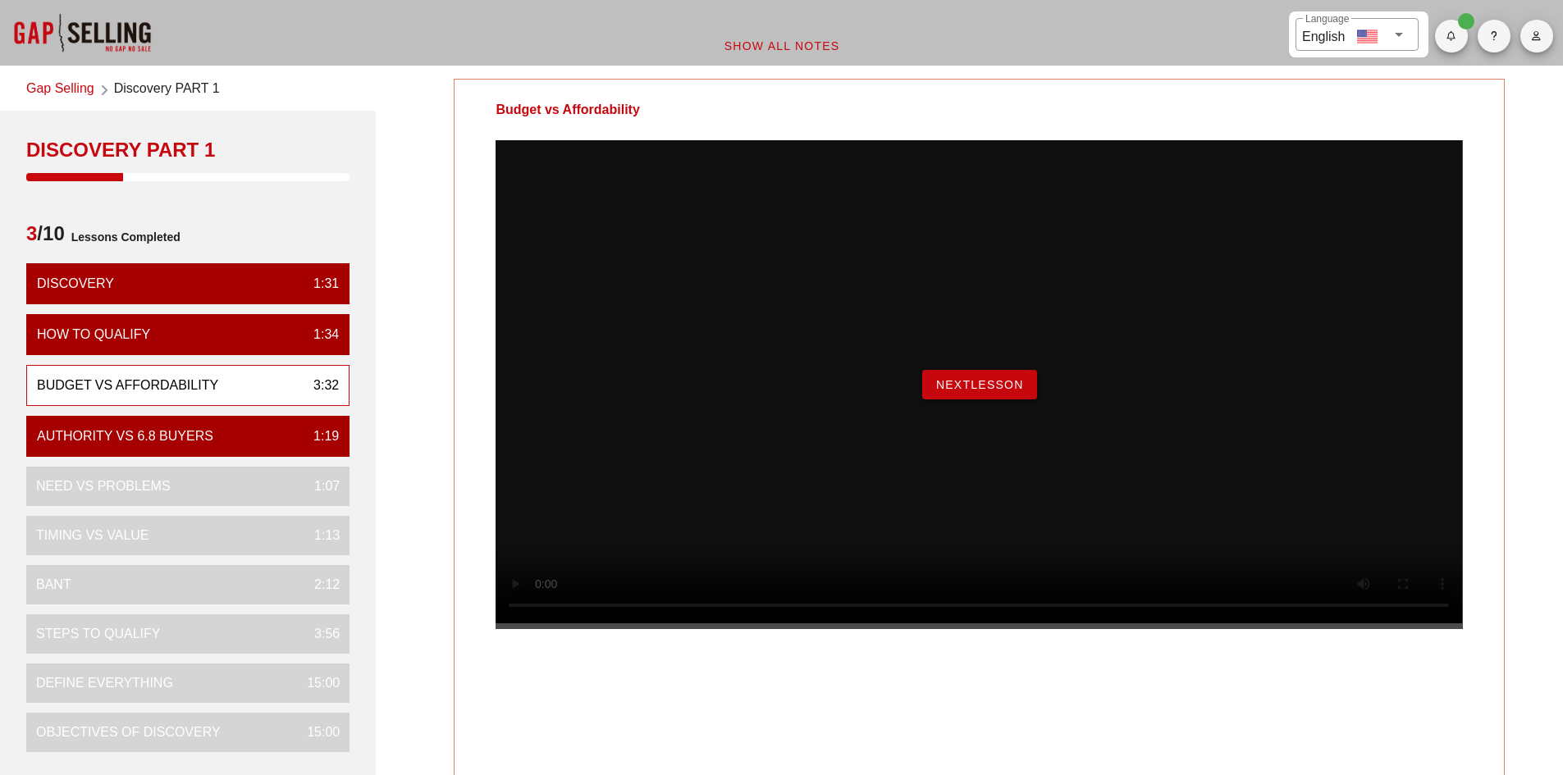
click at [987, 391] on span "NextLesson" at bounding box center [979, 384] width 89 height 13
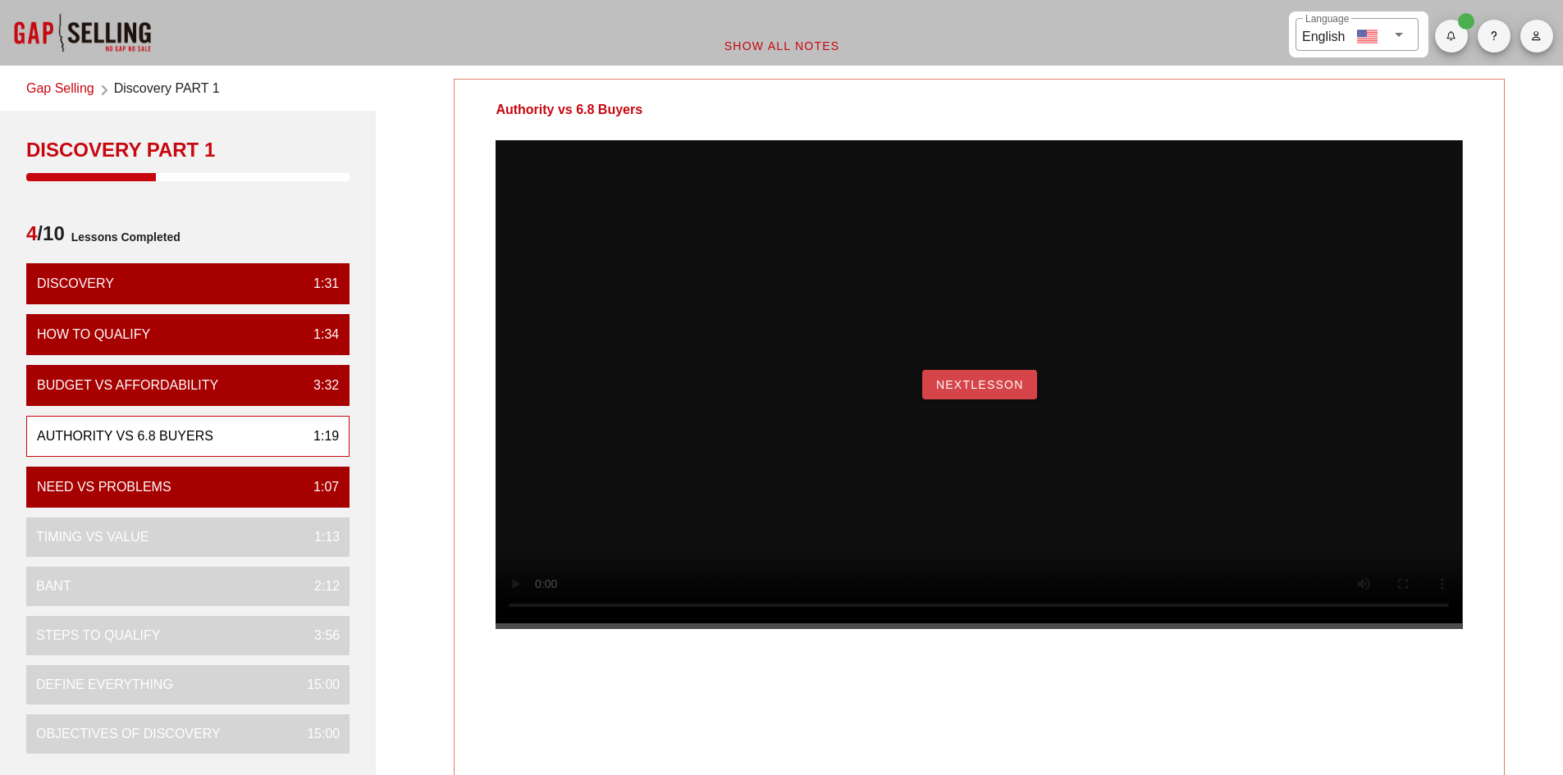
drag, startPoint x: 990, startPoint y: 412, endPoint x: 992, endPoint y: 421, distance: 9.2
click at [992, 391] on span "NextLesson" at bounding box center [979, 384] width 89 height 13
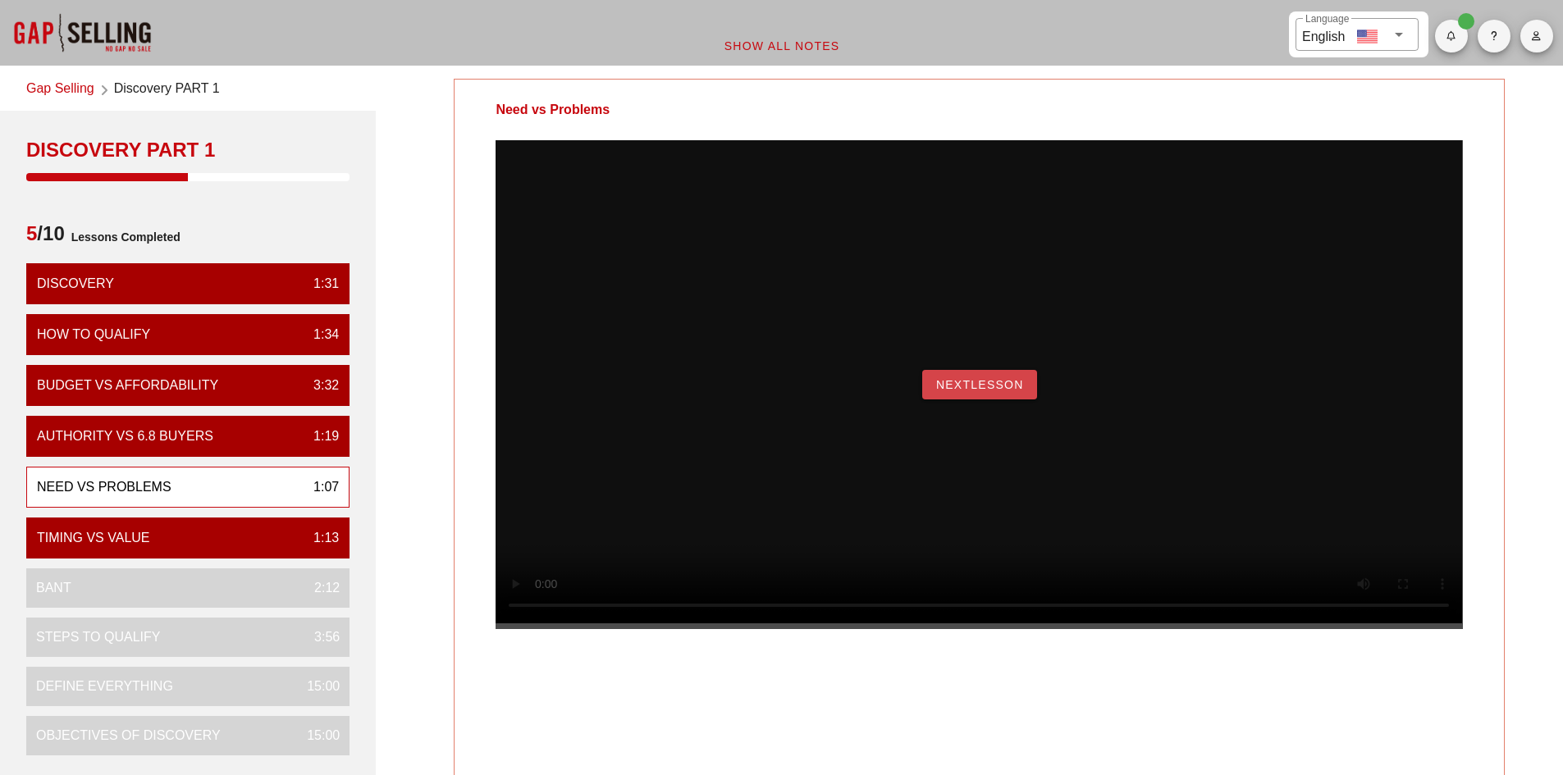
click at [961, 391] on span "NextLesson" at bounding box center [979, 384] width 89 height 13
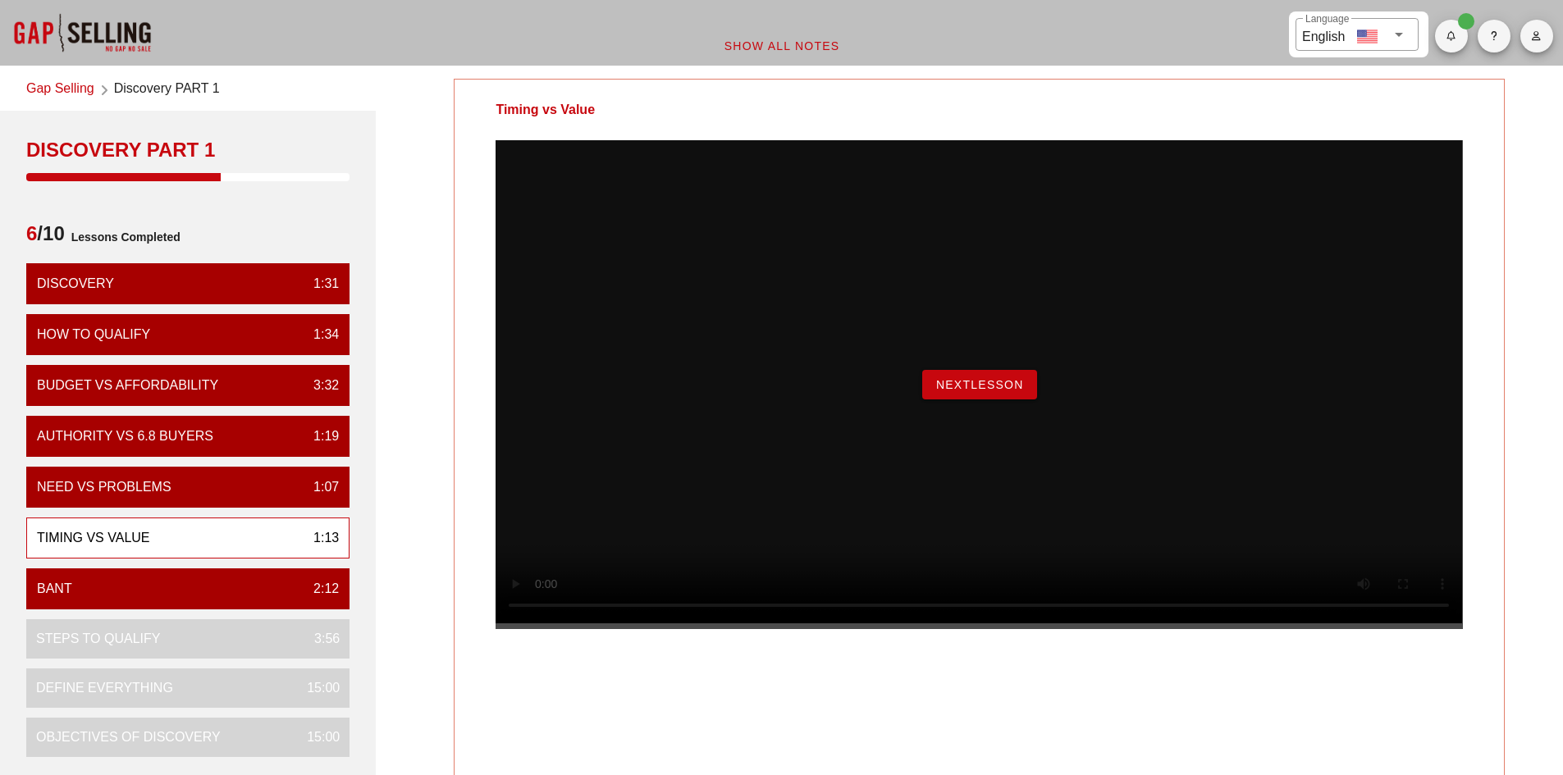
click at [946, 400] on button "NextLesson" at bounding box center [979, 385] width 115 height 30
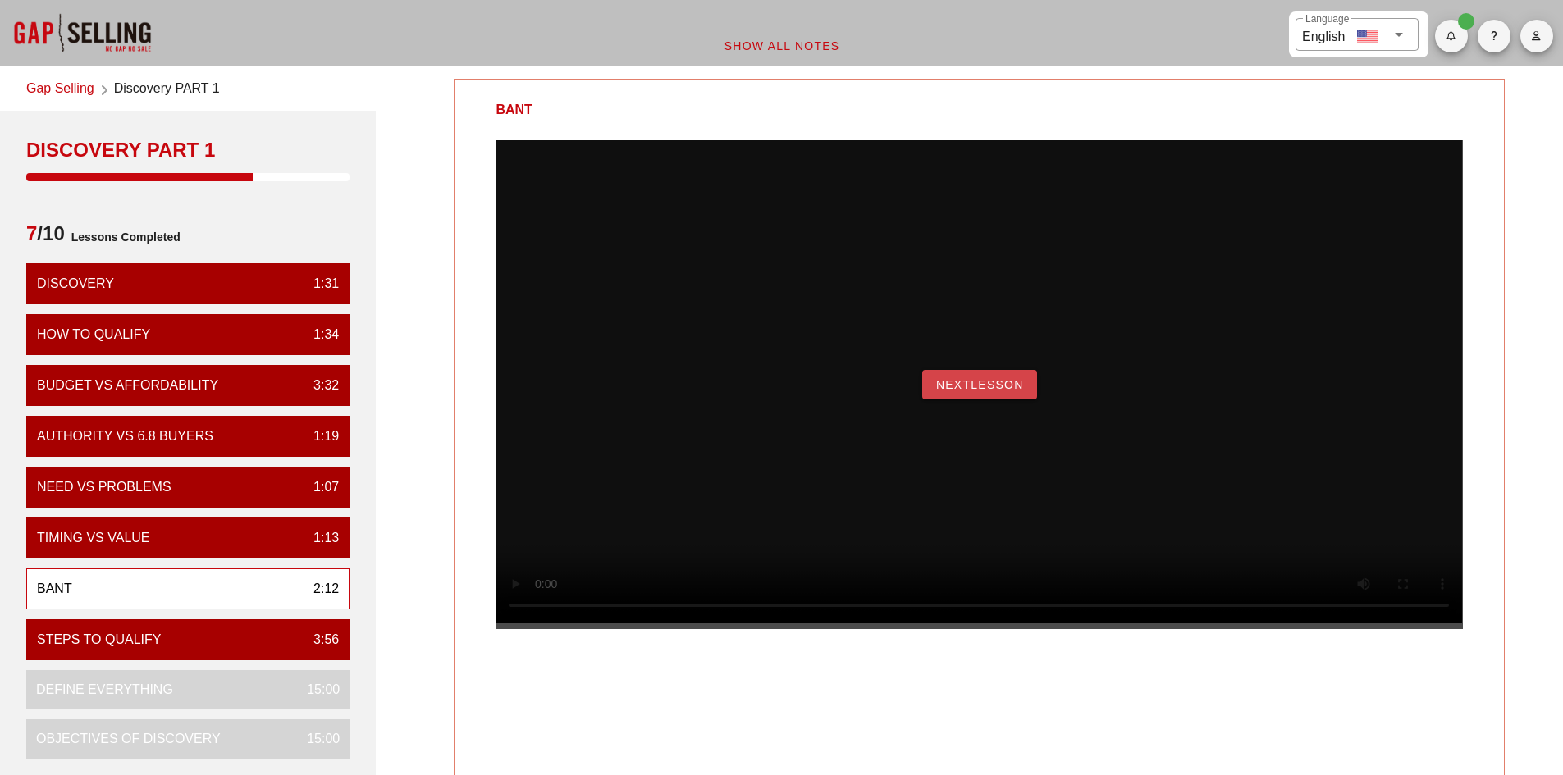
click at [925, 400] on button "NextLesson" at bounding box center [979, 385] width 115 height 30
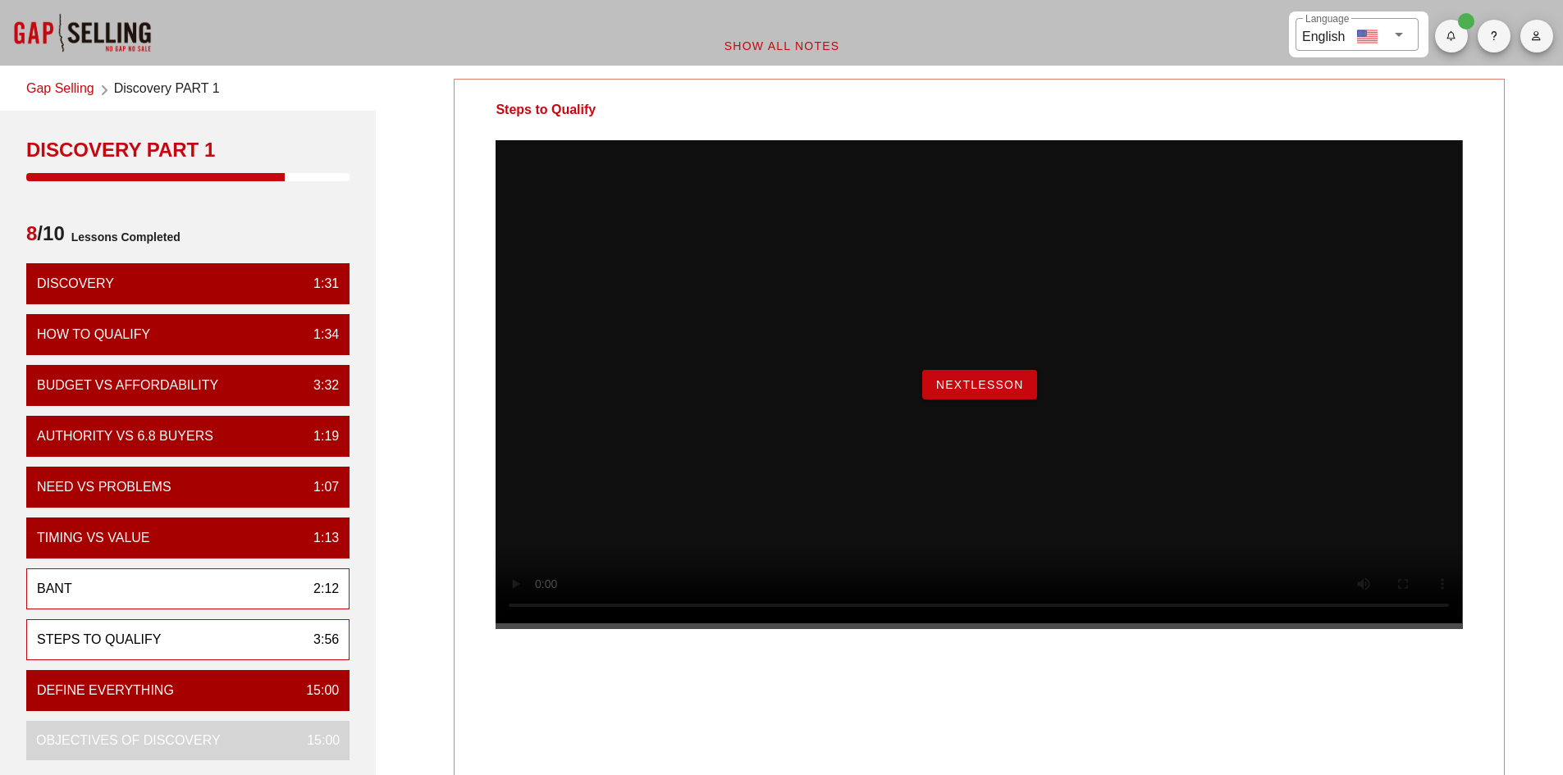
click at [284, 578] on div "BANT 2:12" at bounding box center [187, 589] width 323 height 41
